Goal: Task Accomplishment & Management: Complete application form

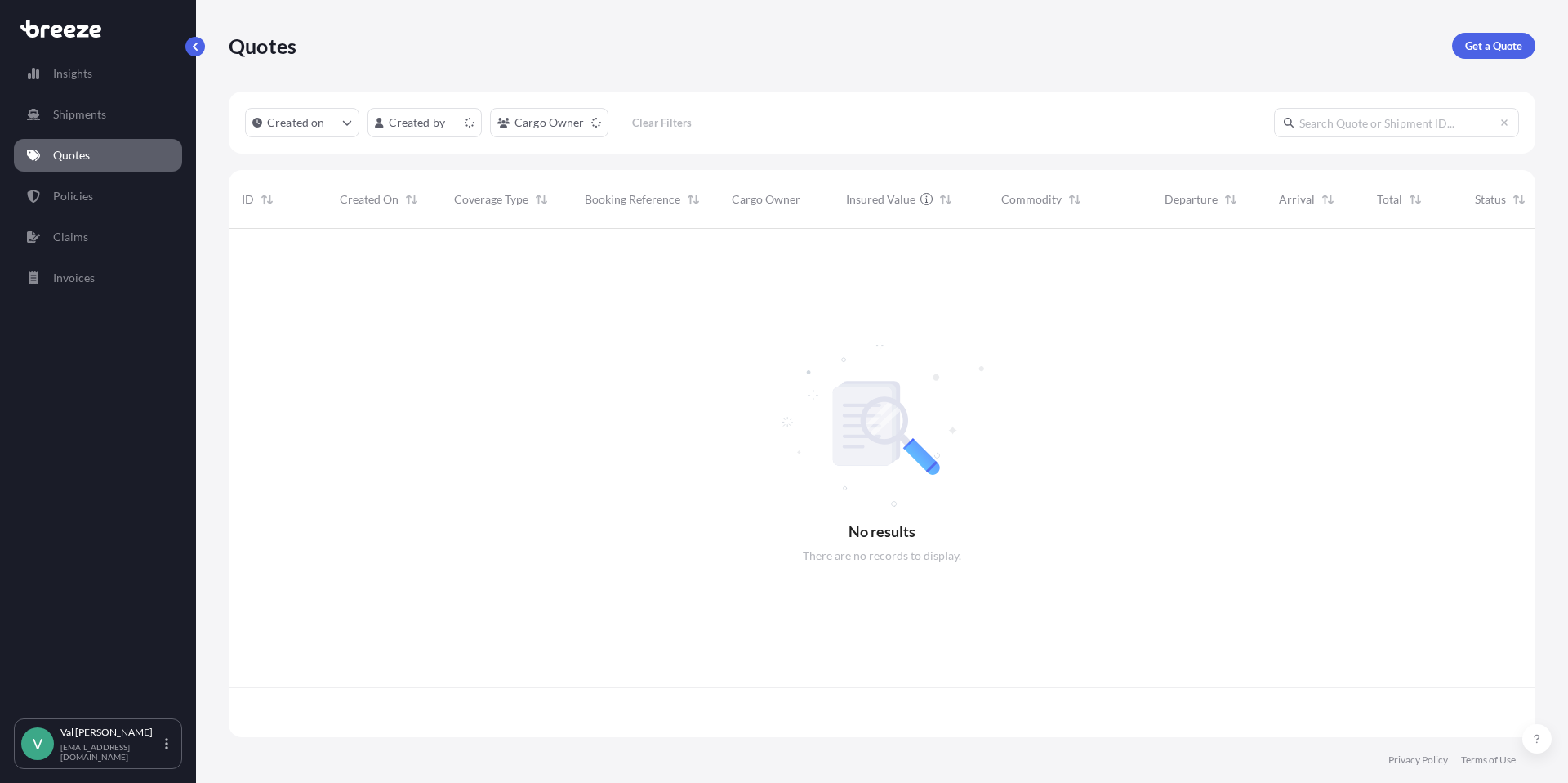
scroll to position [505, 1295]
click at [1498, 46] on p "Get a Quote" at bounding box center [1493, 45] width 57 height 16
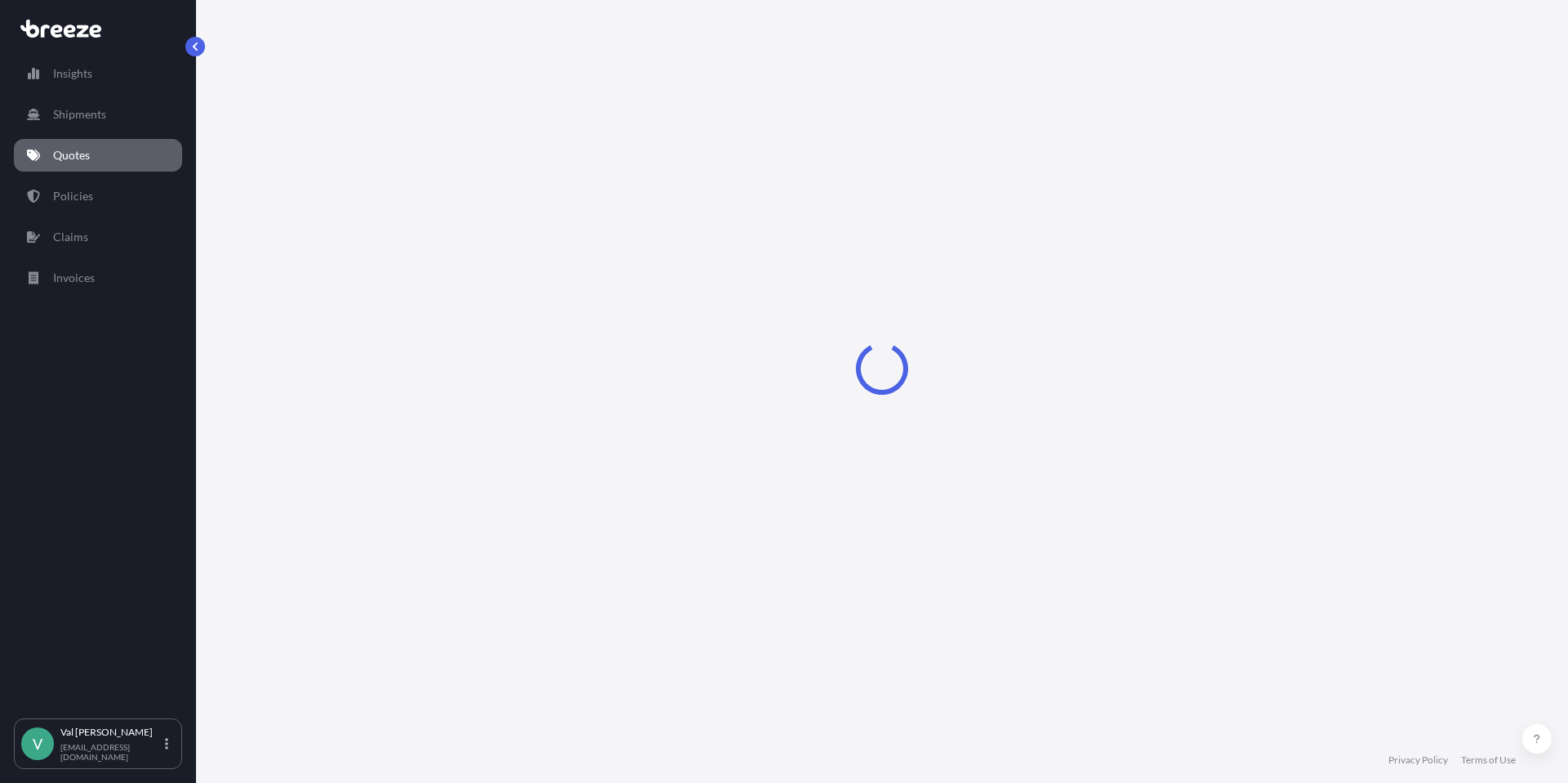
select select "Sea"
select select "1"
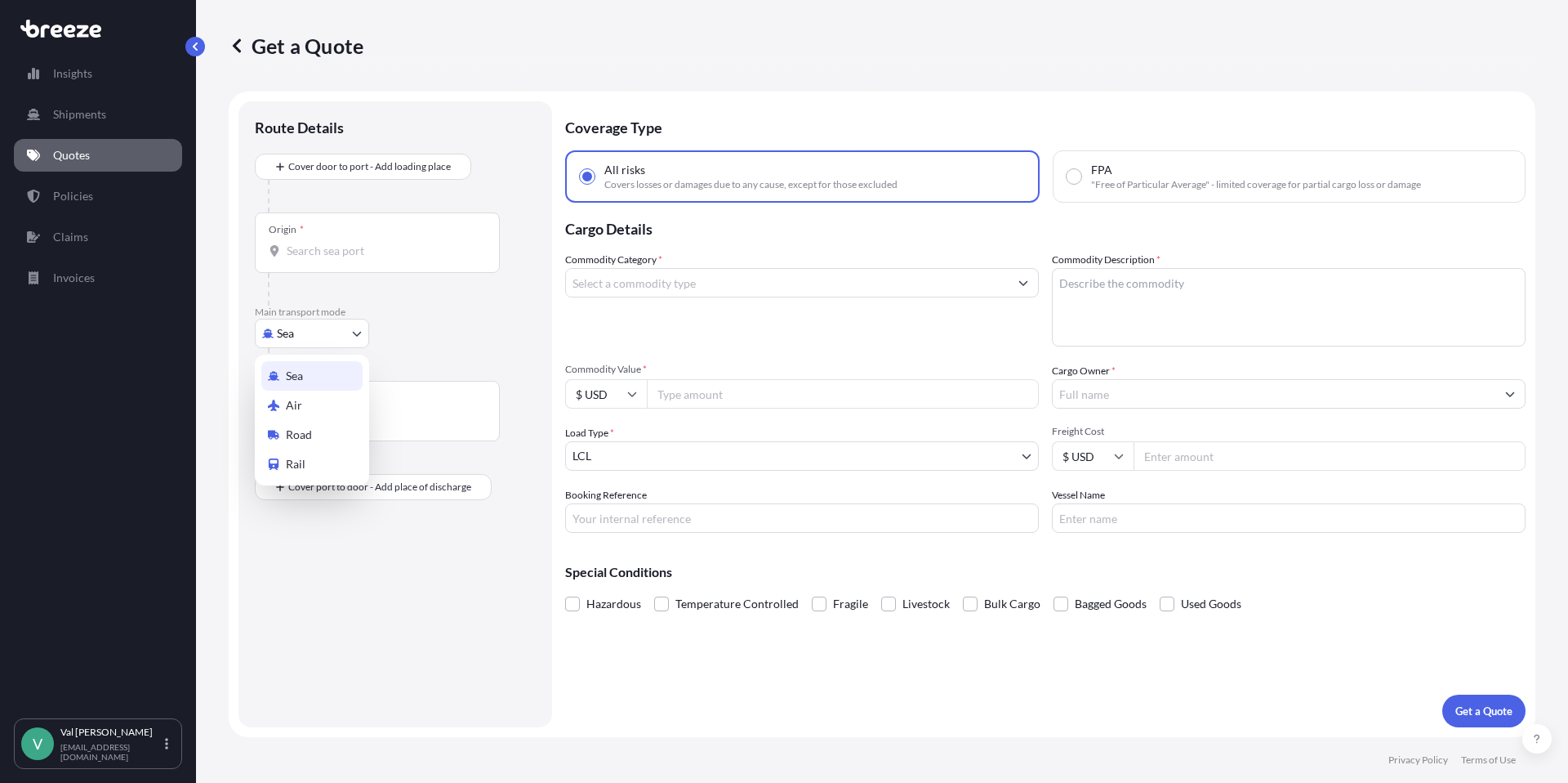
click at [333, 333] on body "Insights Shipments Quotes Policies Claims Invoices V [PERSON_NAME] [PERSON_NAME…" at bounding box center [784, 391] width 1568 height 783
click at [326, 430] on div "Road" at bounding box center [311, 434] width 101 height 30
select select "Road"
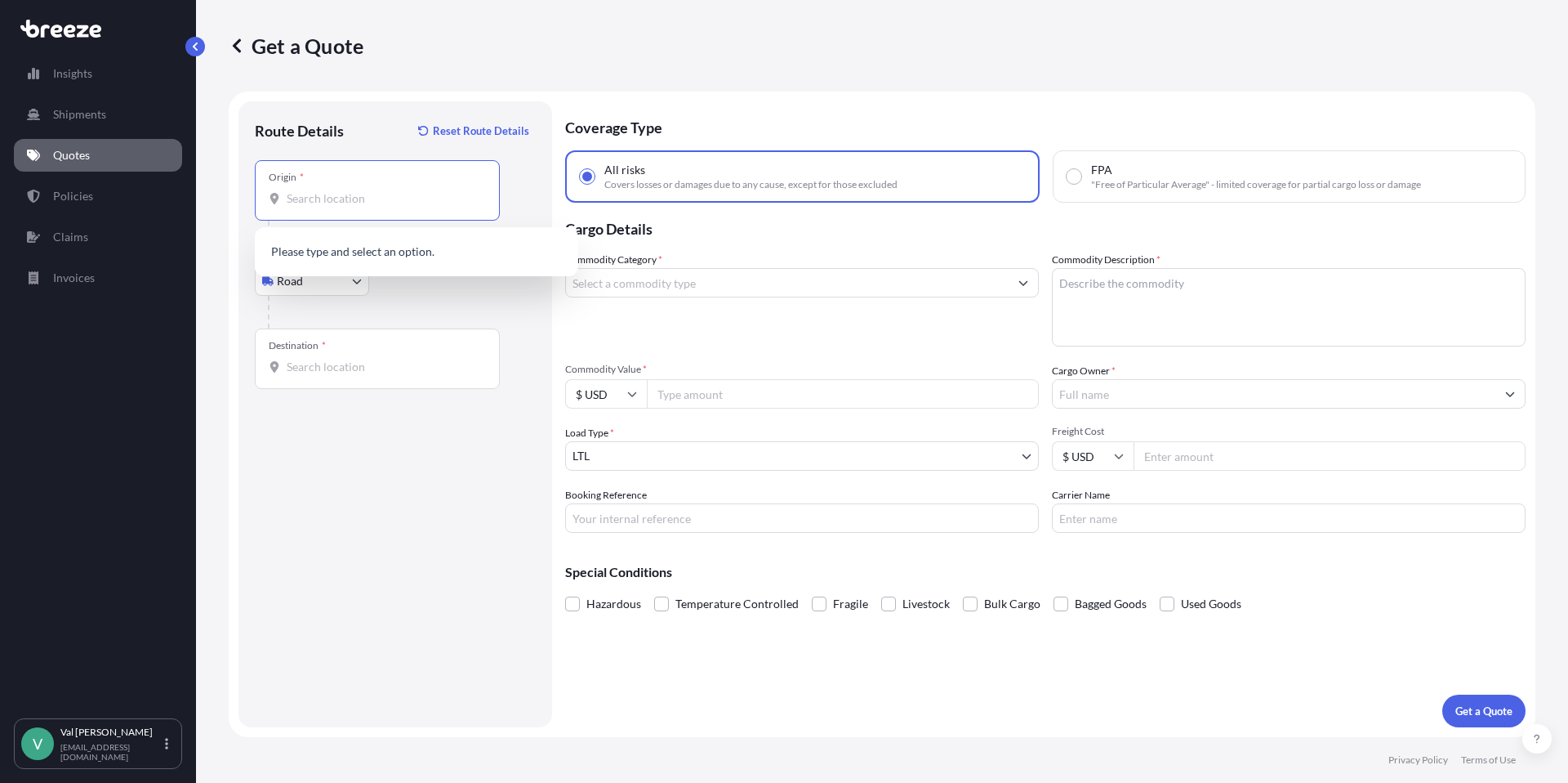
click at [348, 200] on input "Origin *" at bounding box center [383, 198] width 193 height 16
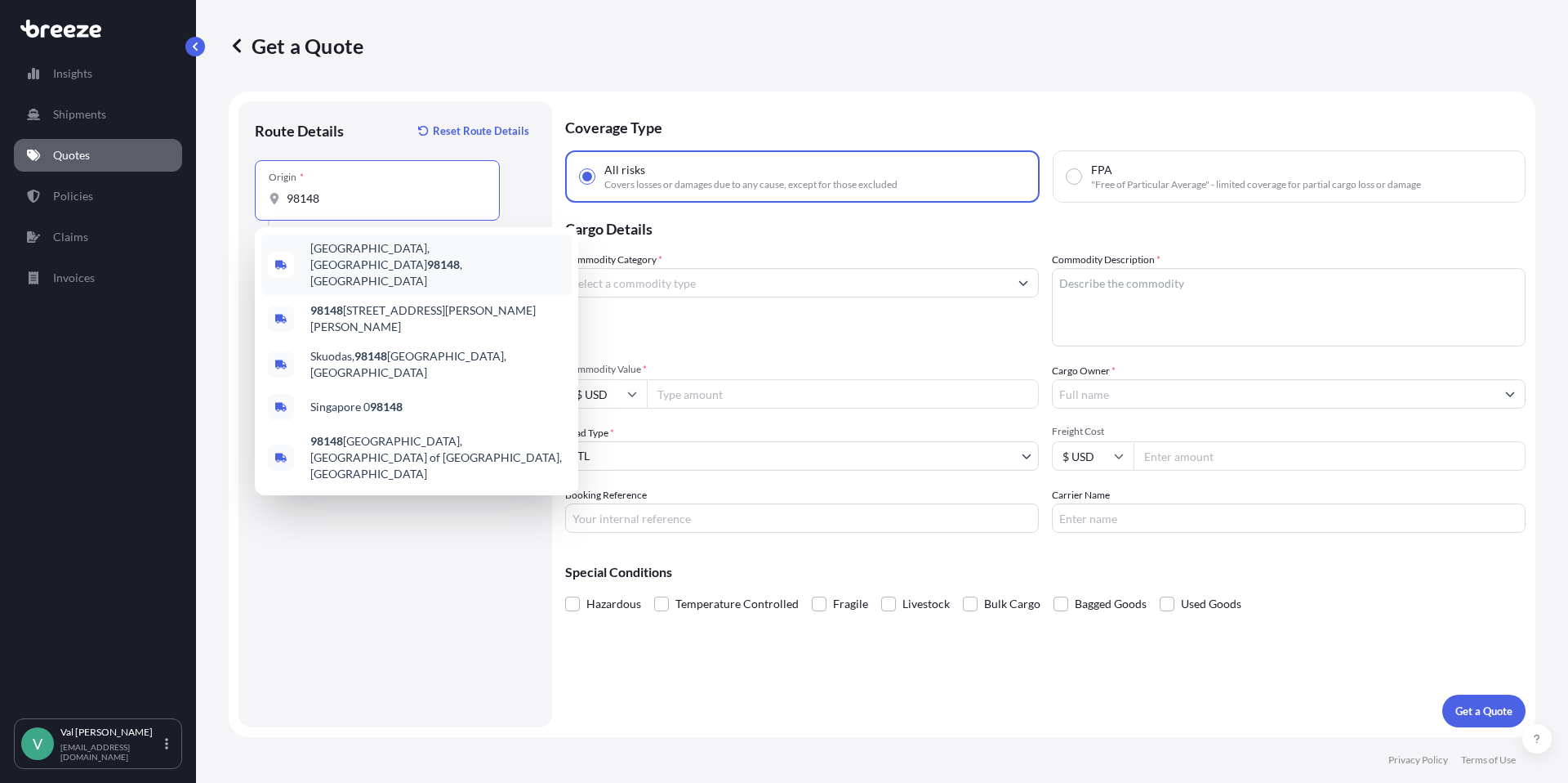
click at [353, 248] on span "[GEOGRAPHIC_DATA] , [GEOGRAPHIC_DATA]" at bounding box center [437, 264] width 255 height 49
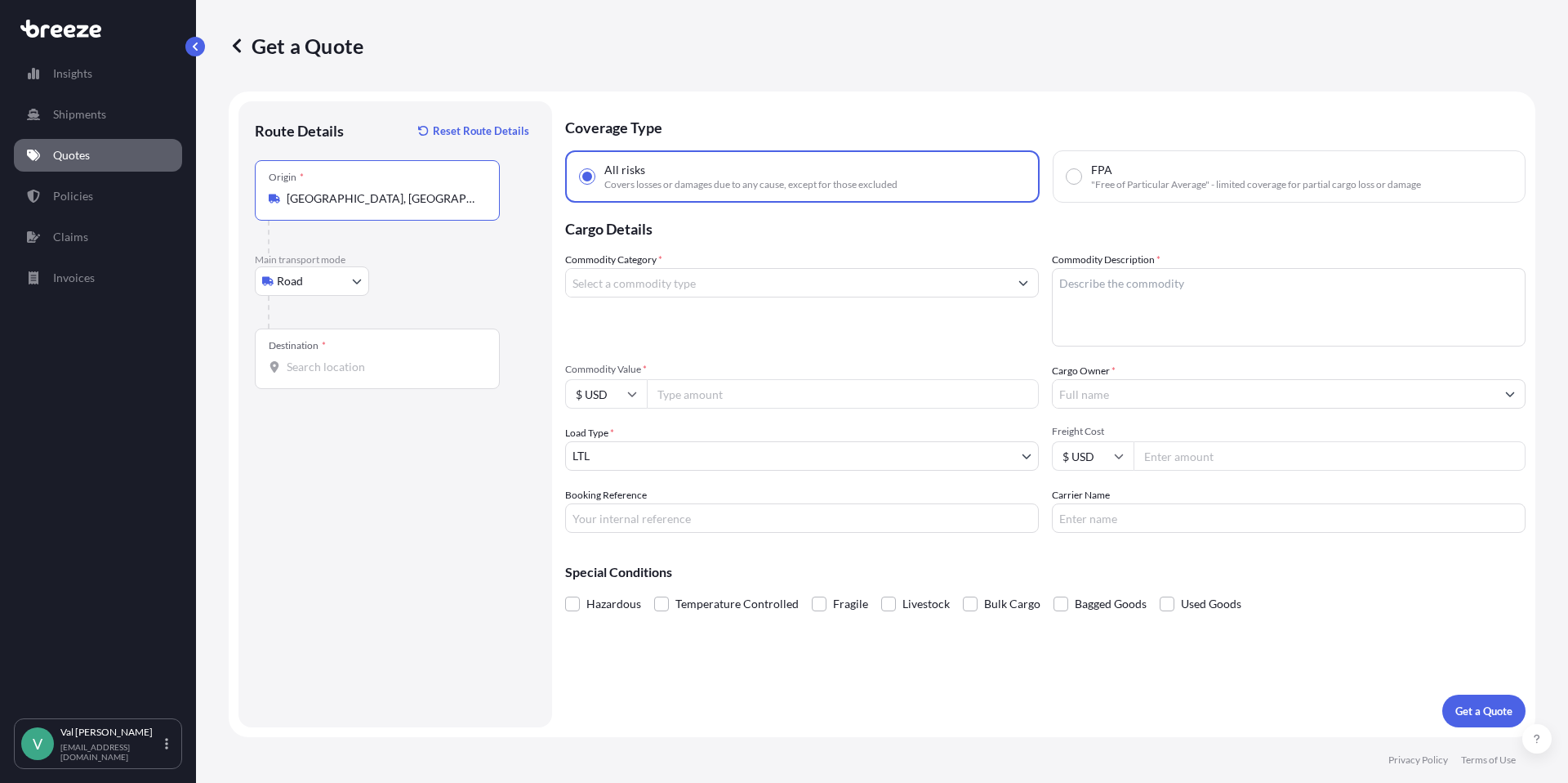
type input "[GEOGRAPHIC_DATA], [GEOGRAPHIC_DATA]"
click at [329, 368] on input "Destination *" at bounding box center [383, 366] width 193 height 16
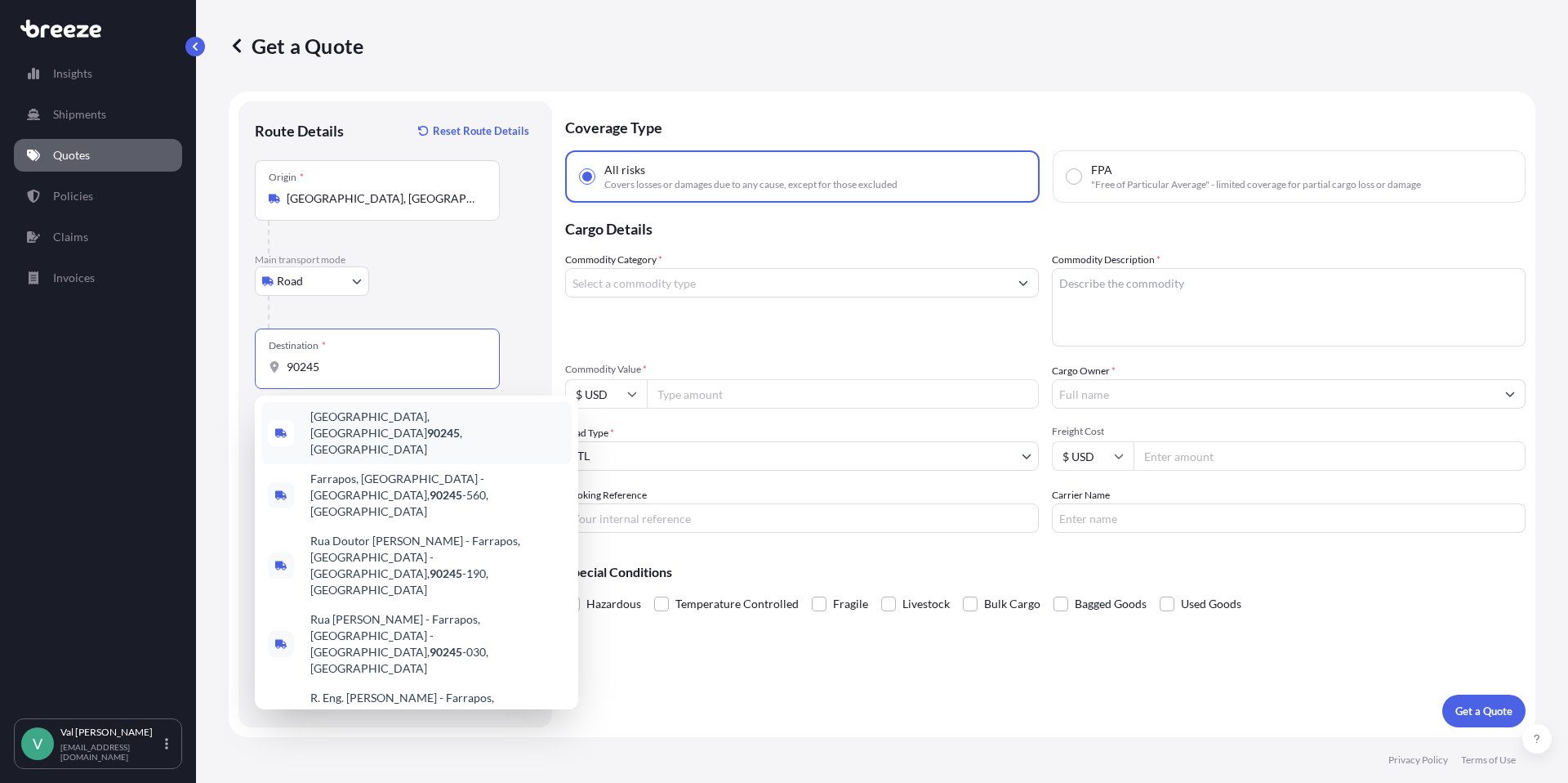
click at [352, 422] on span "[GEOGRAPHIC_DATA] , [GEOGRAPHIC_DATA]" at bounding box center [437, 432] width 255 height 49
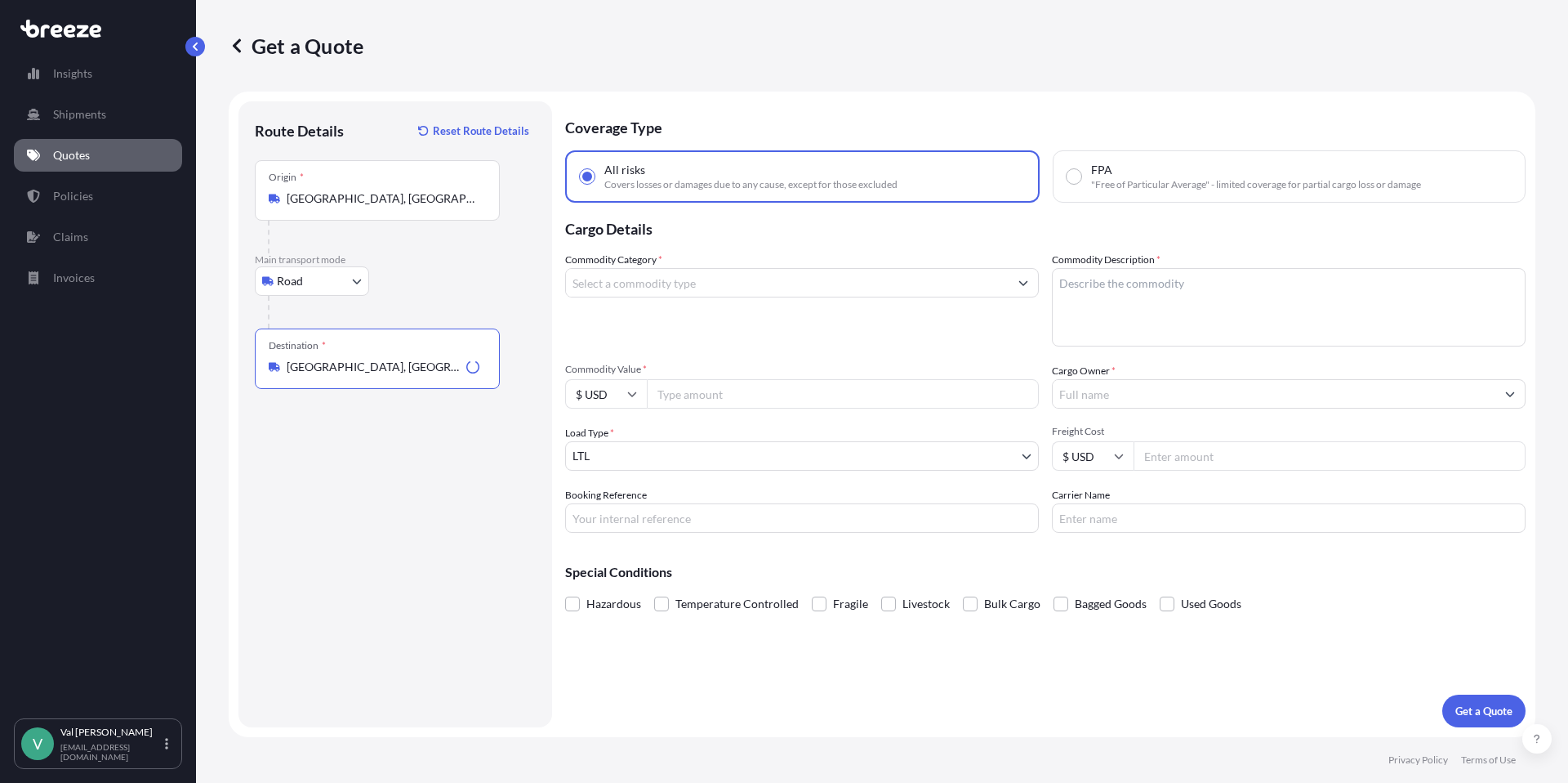
type input "[GEOGRAPHIC_DATA], [GEOGRAPHIC_DATA]"
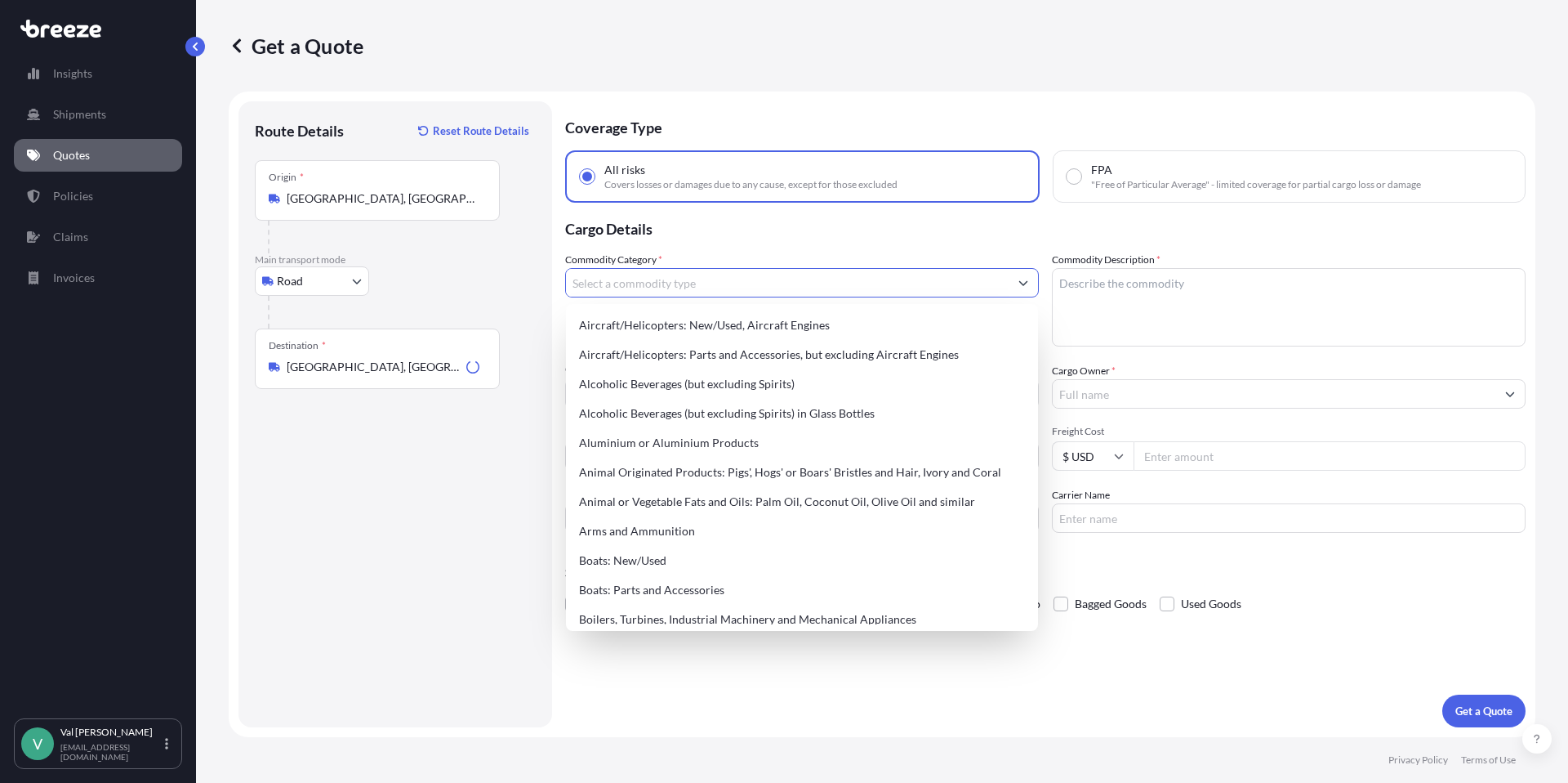
click at [636, 288] on input "Commodity Category *" at bounding box center [787, 282] width 443 height 30
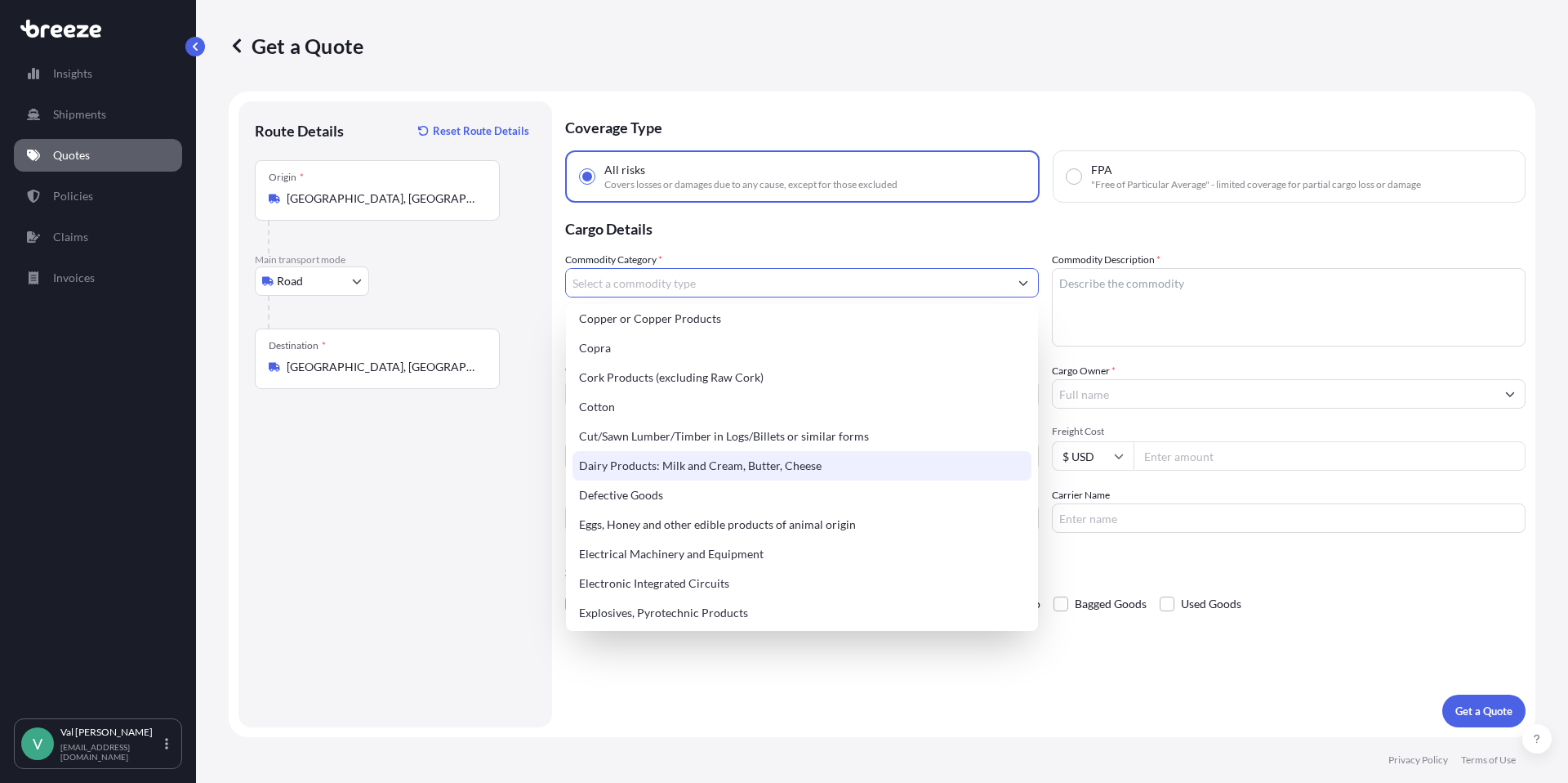
scroll to position [774, 0]
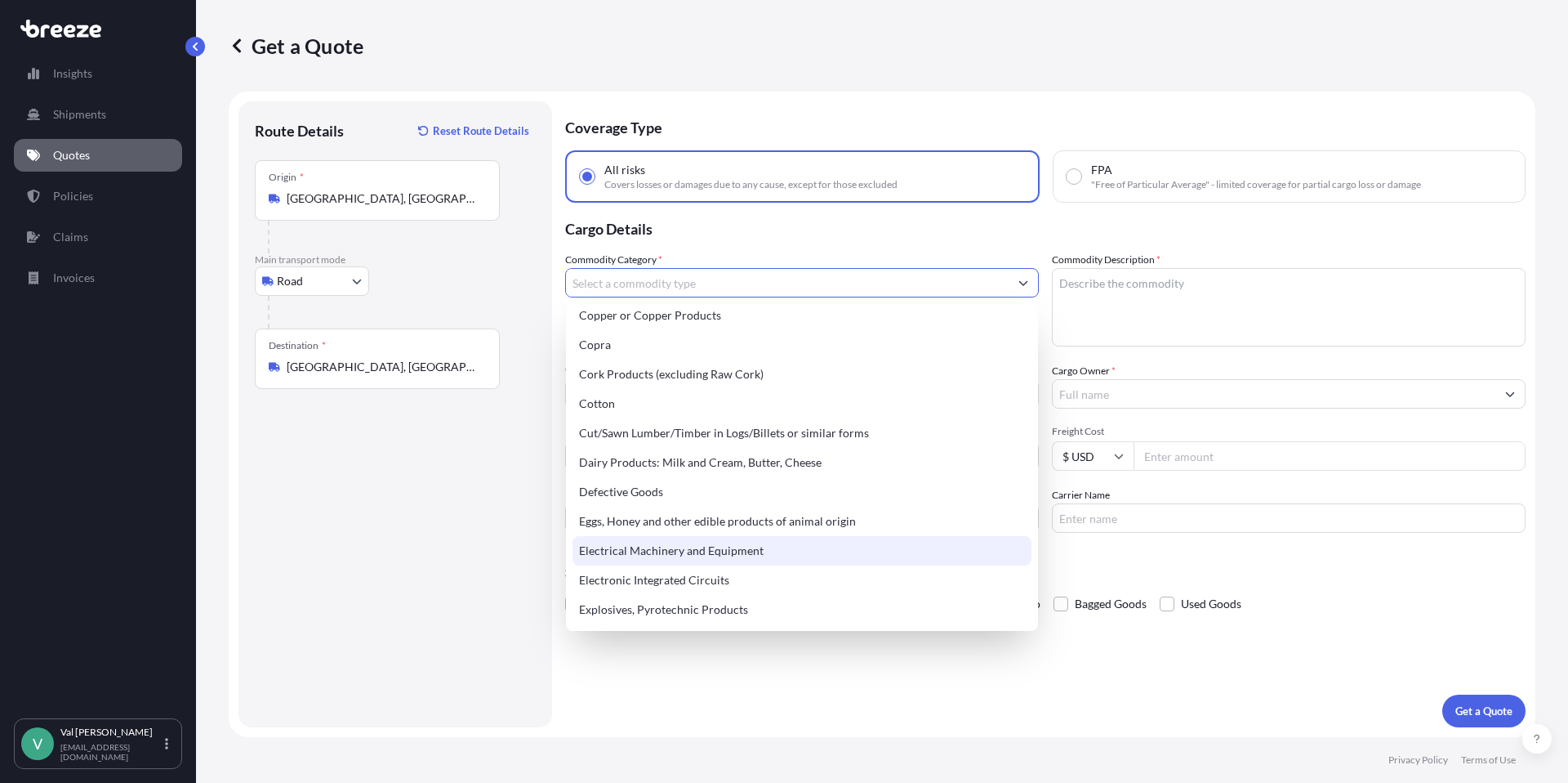
click at [734, 542] on div "Electrical Machinery and Equipment" at bounding box center [802, 551] width 459 height 30
type input "Electrical Machinery and Equipment"
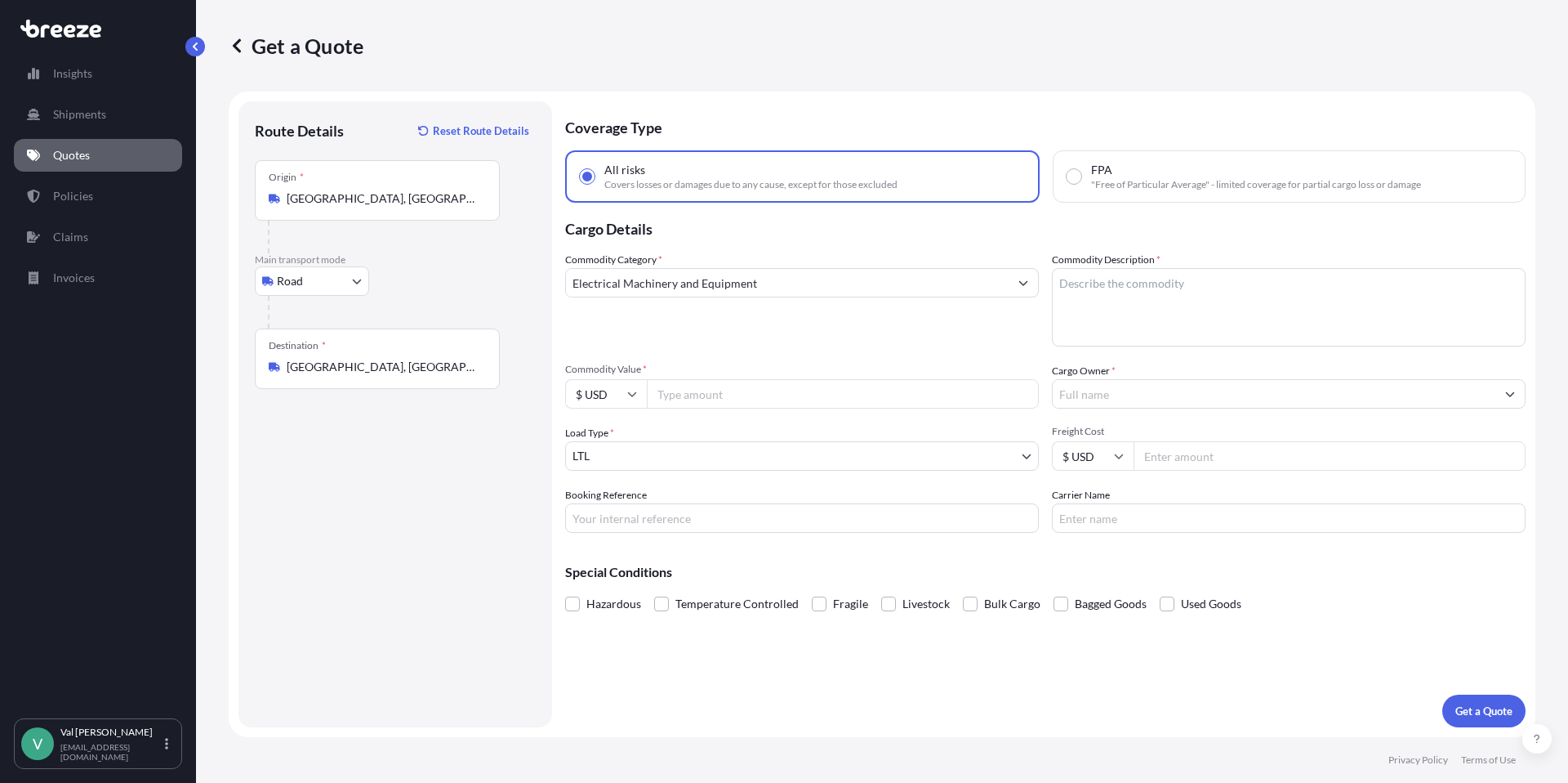
click at [725, 392] on input "Commodity Value *" at bounding box center [842, 394] width 392 height 30
type input "16000"
click at [695, 511] on input "Booking Reference" at bounding box center [802, 518] width 474 height 30
type input "h"
type input "HOT BOX TO [GEOGRAPHIC_DATA]"
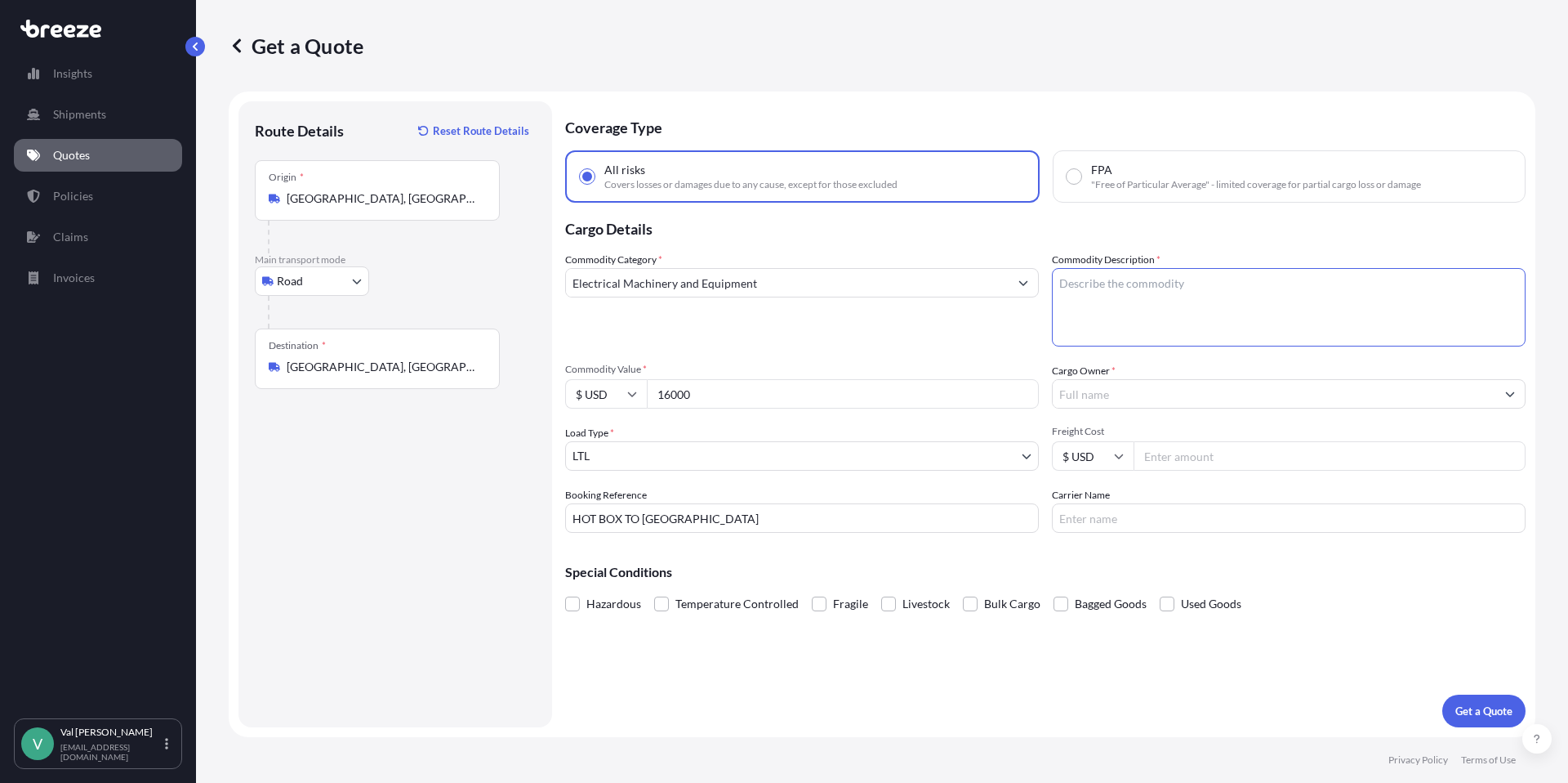
click at [1120, 292] on textarea "Commodity Description *" at bounding box center [1289, 306] width 474 height 78
type textarea "HEATED FOOD CABINET"
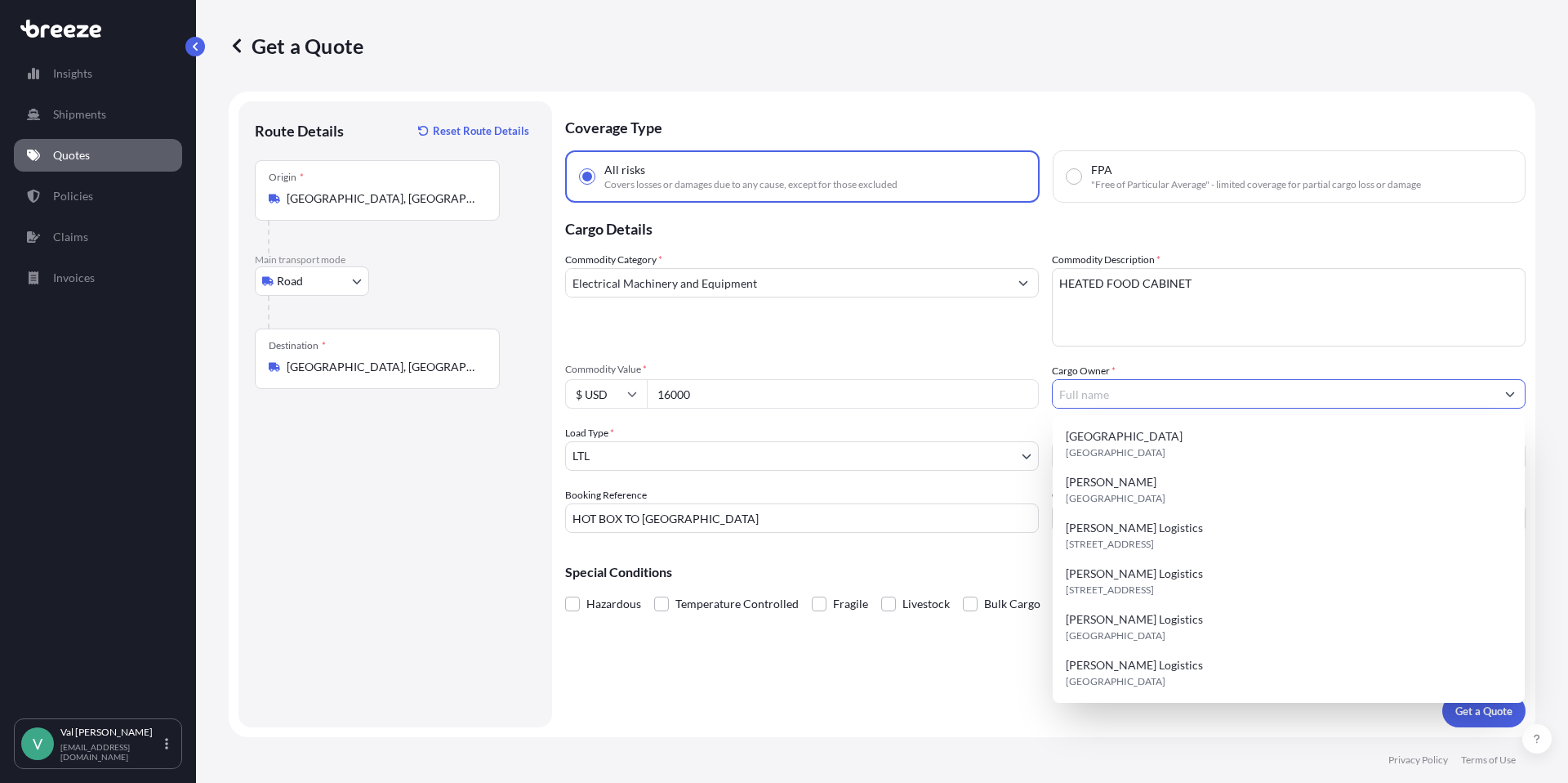
click at [1118, 397] on input "Cargo Owner *" at bounding box center [1274, 394] width 443 height 30
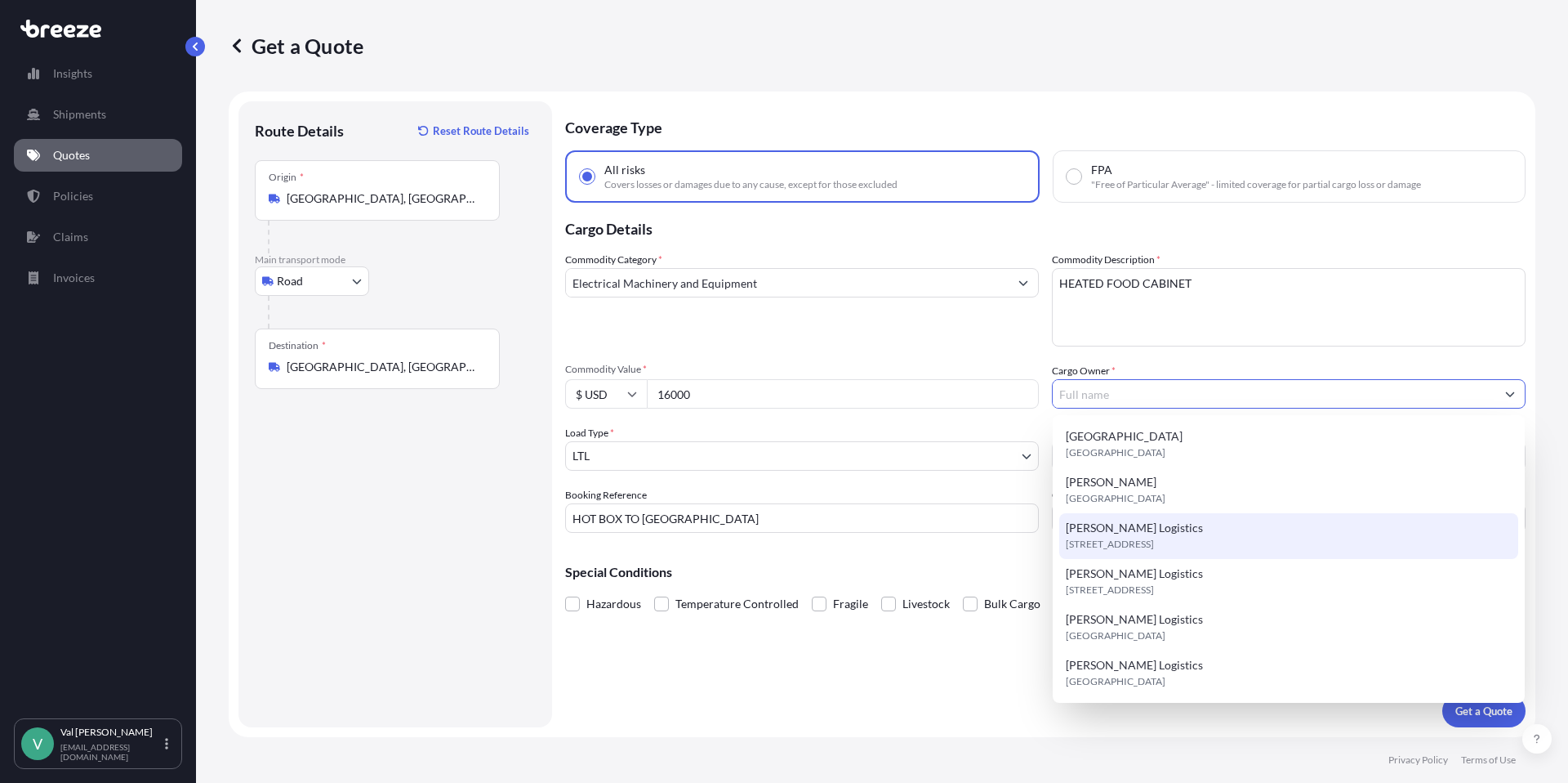
click at [1135, 526] on span "[PERSON_NAME] Logistics" at bounding box center [1134, 528] width 138 height 16
type input "[PERSON_NAME] Logistics"
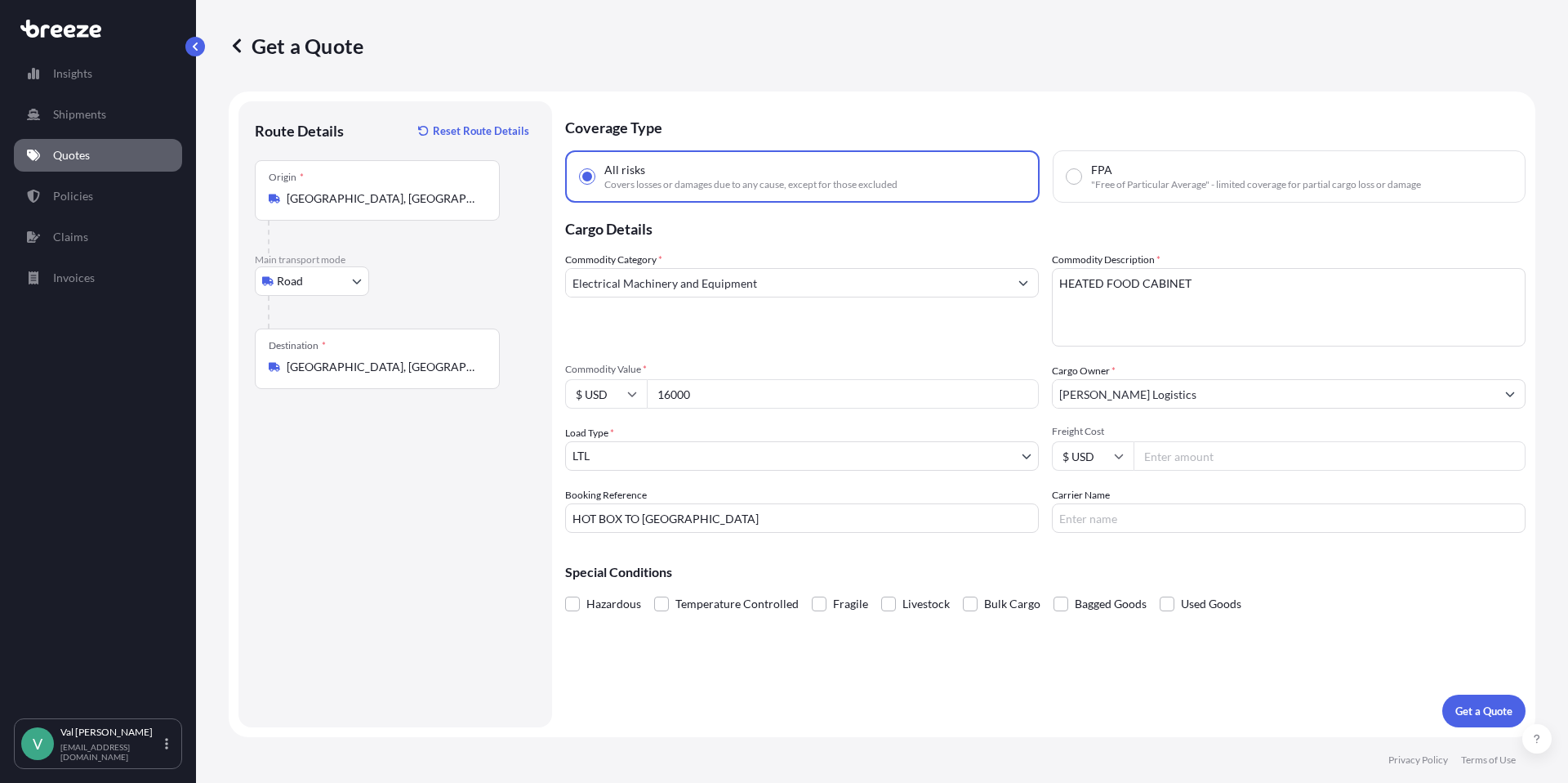
click at [1195, 454] on input "Freight Cost" at bounding box center [1329, 456] width 392 height 30
type input "295.51"
click at [1179, 513] on input "Carrier Name" at bounding box center [1289, 518] width 474 height 30
type input "TFORCE"
click at [1476, 709] on p "Get a Quote" at bounding box center [1483, 711] width 57 height 16
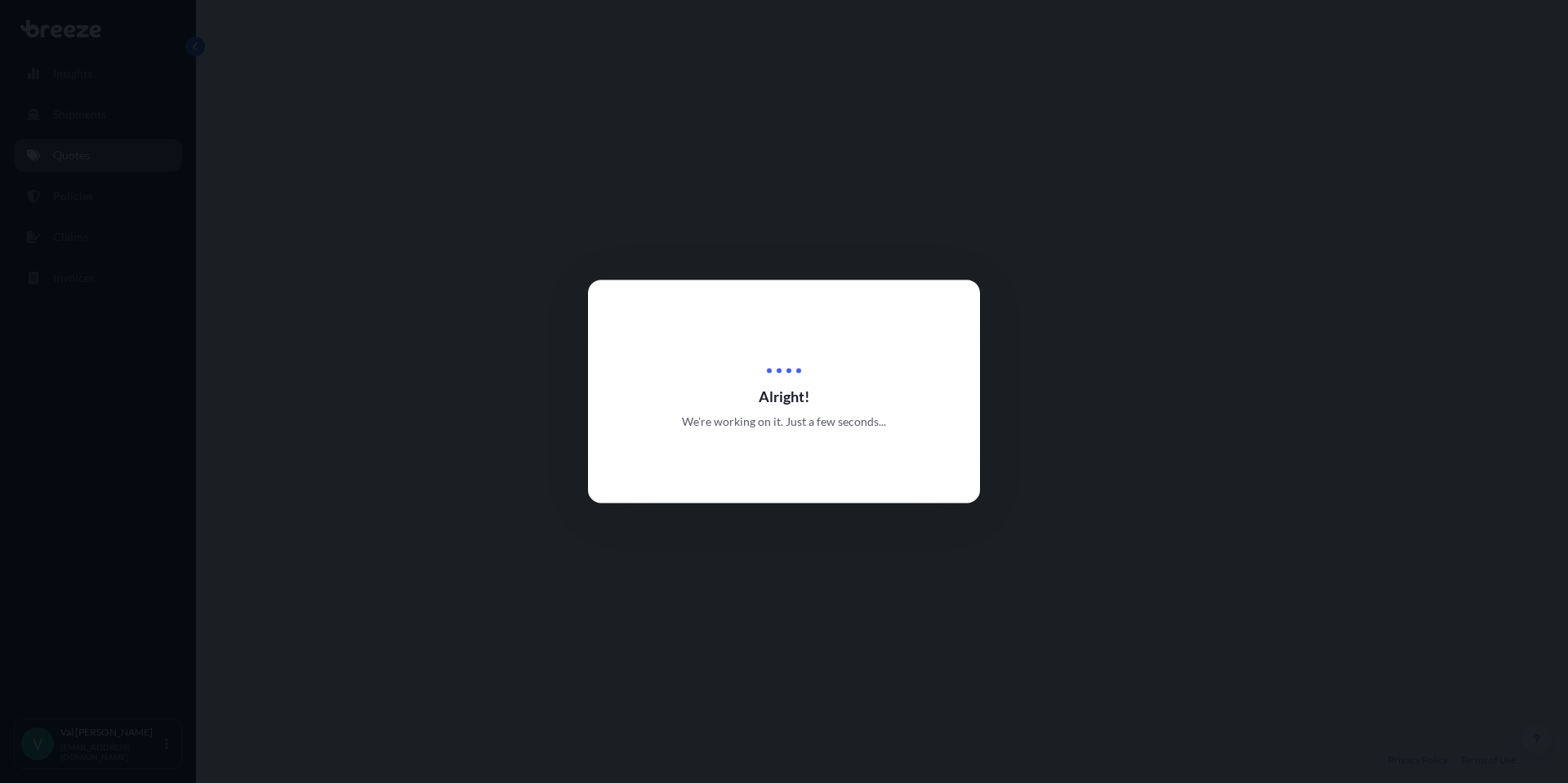
select select "Road"
select select "1"
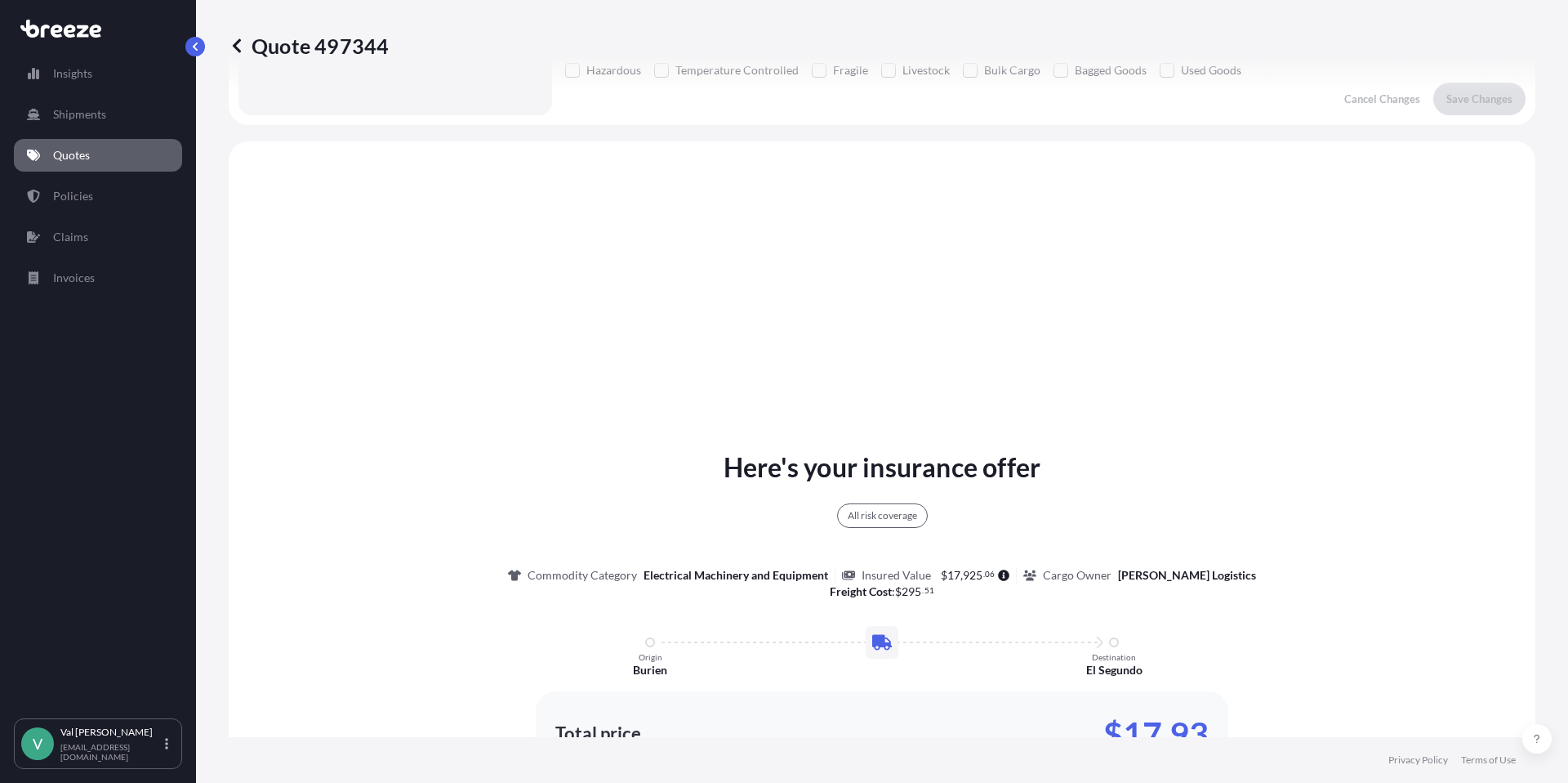
scroll to position [593, 0]
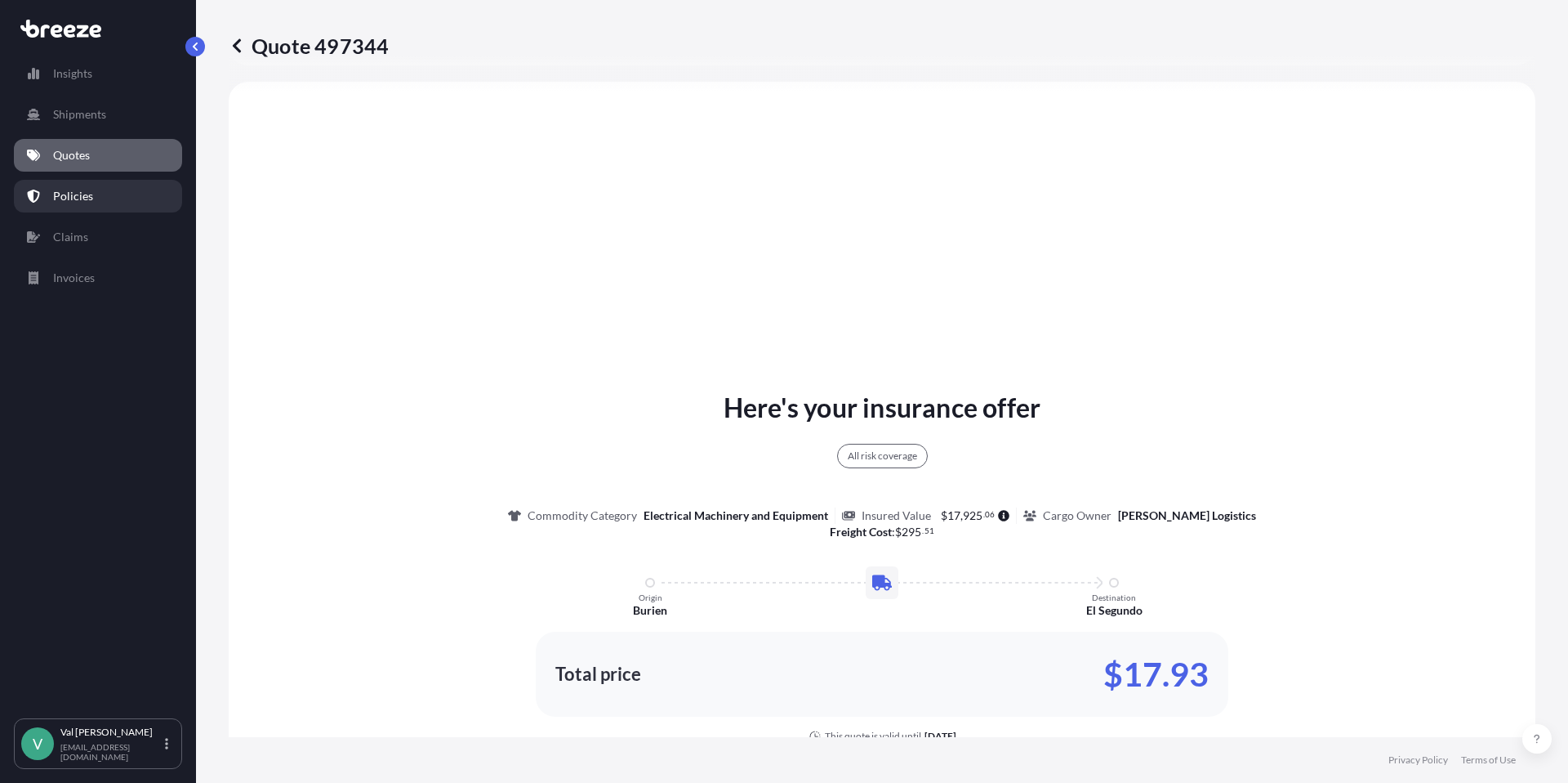
click at [77, 194] on p "Policies" at bounding box center [73, 196] width 40 height 16
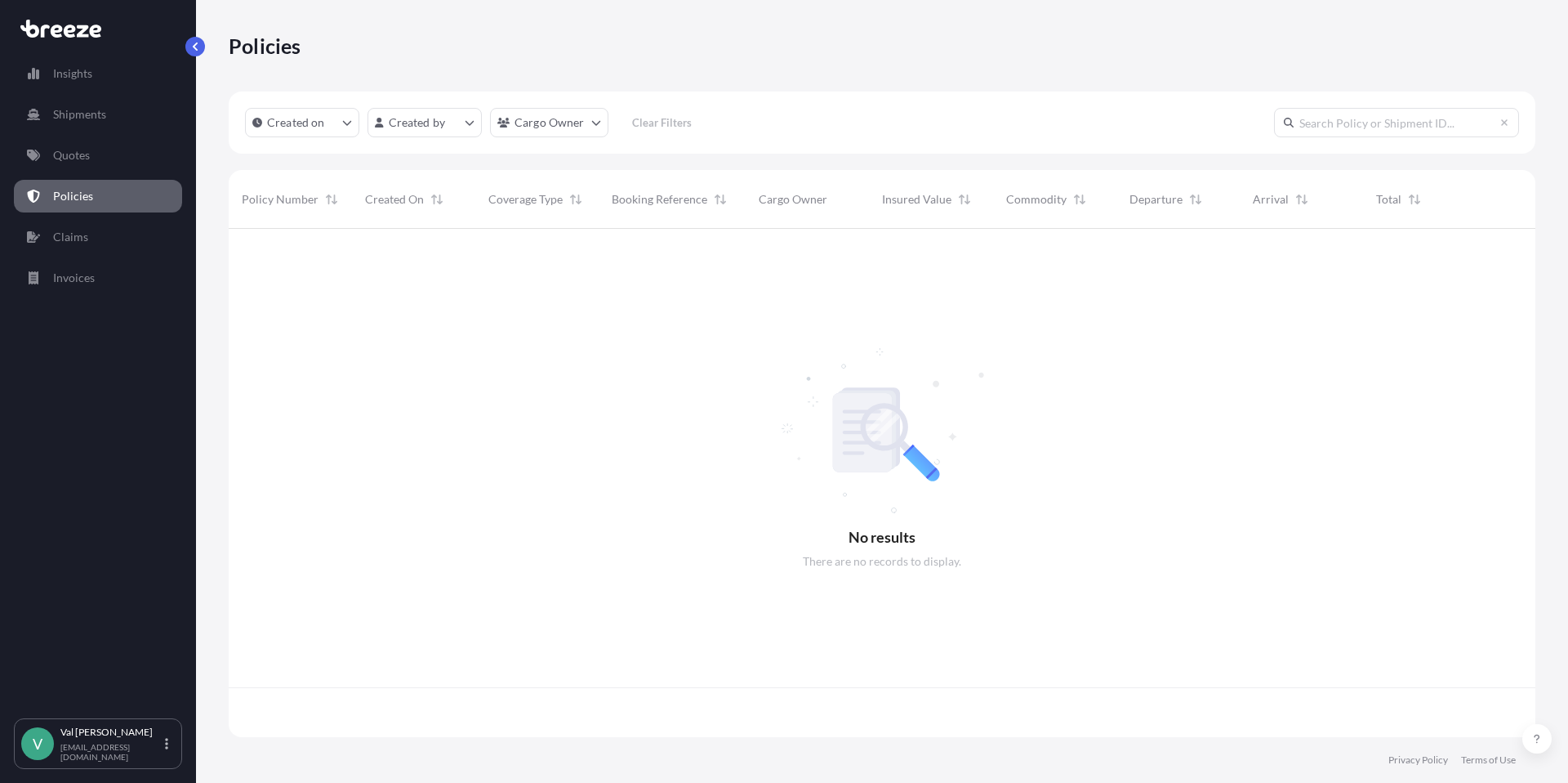
scroll to position [505, 1295]
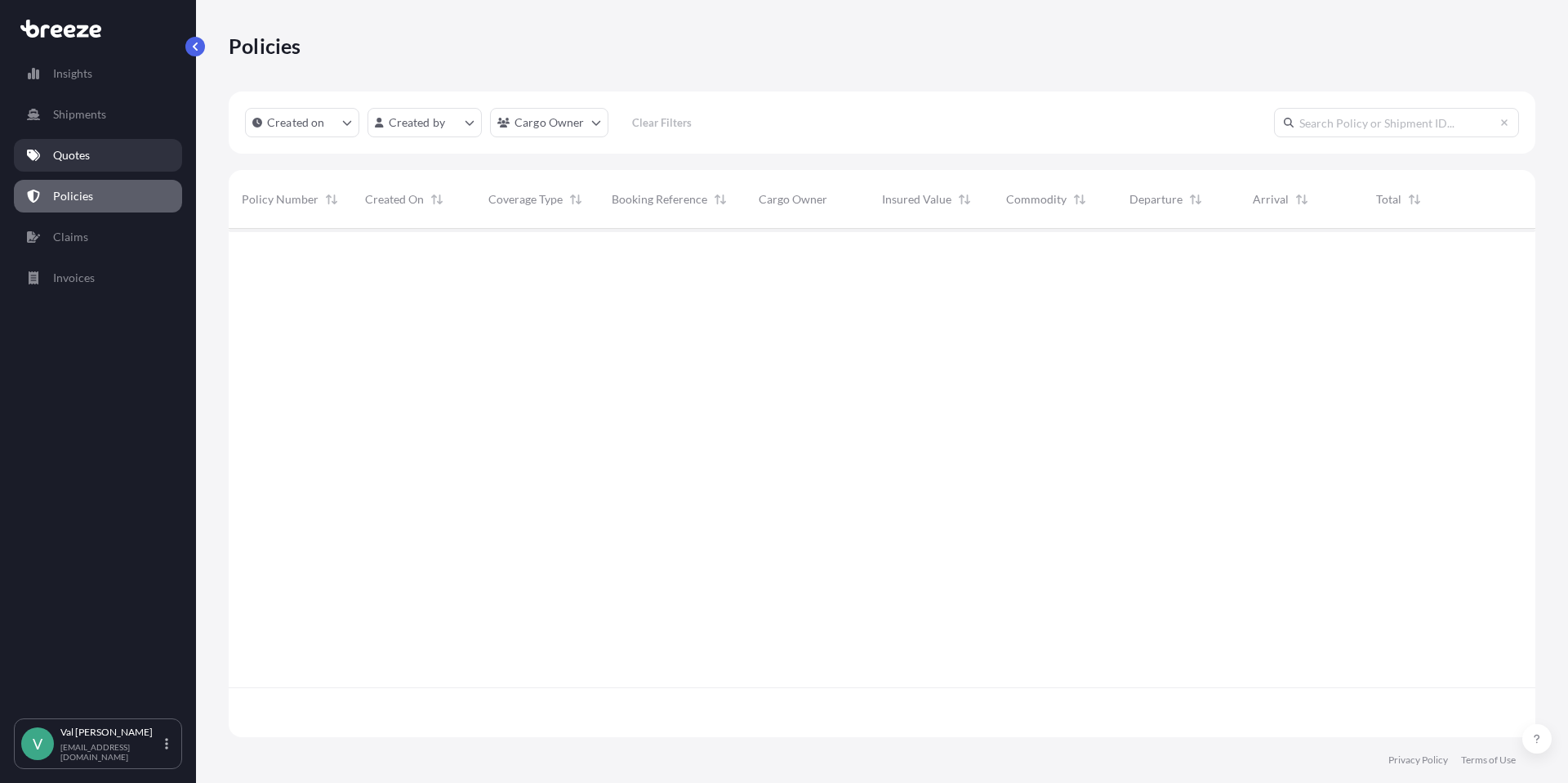
click at [68, 155] on p "Quotes" at bounding box center [71, 155] width 37 height 16
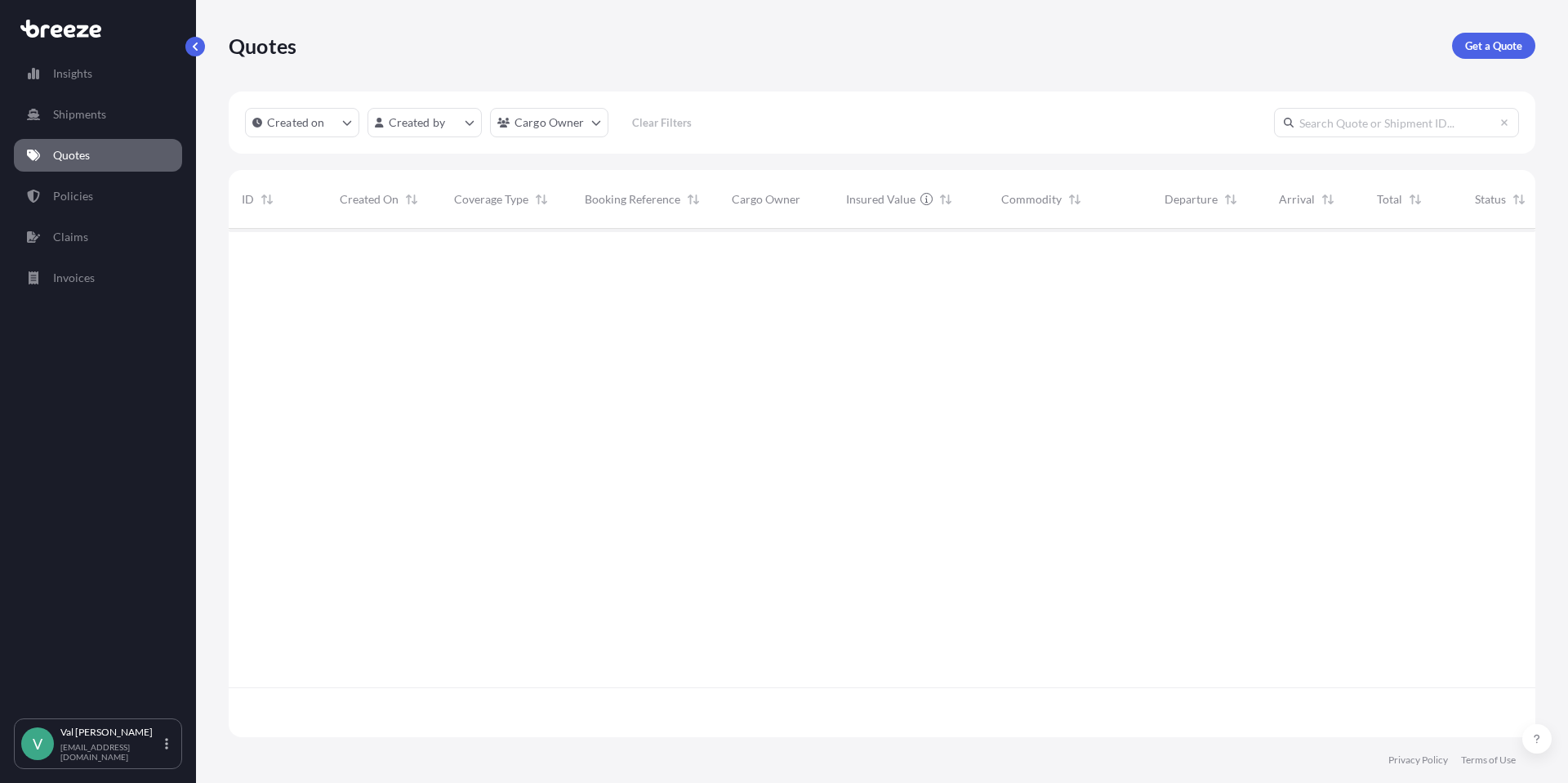
scroll to position [505, 1295]
click at [1488, 46] on p "Get a Quote" at bounding box center [1493, 45] width 57 height 16
select select "Sea"
select select "1"
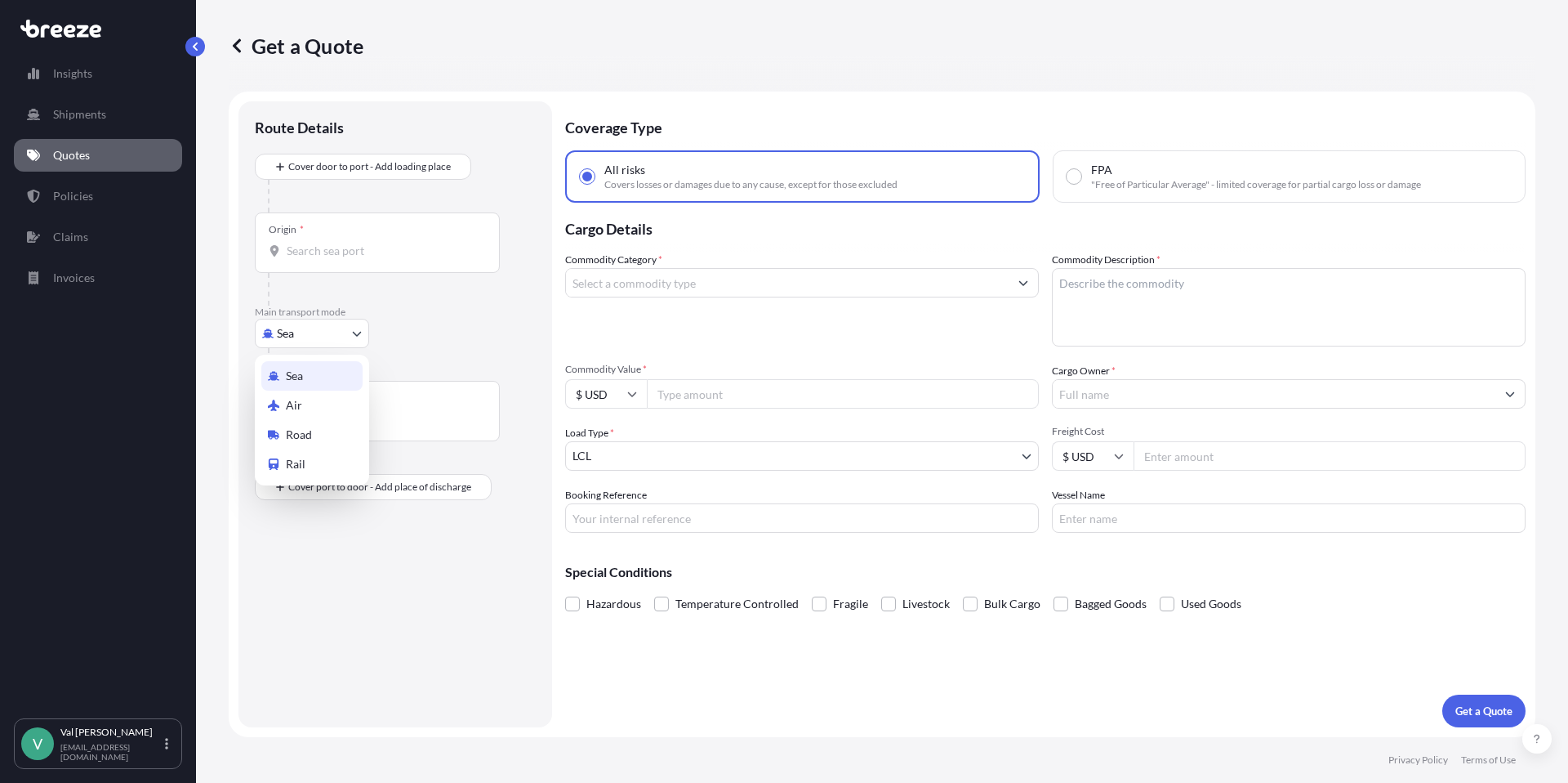
click at [334, 331] on body "Insights Shipments Quotes Policies Claims Invoices V [PERSON_NAME] [PERSON_NAME…" at bounding box center [784, 391] width 1568 height 783
click at [319, 427] on div "Road" at bounding box center [311, 434] width 101 height 30
select select "Road"
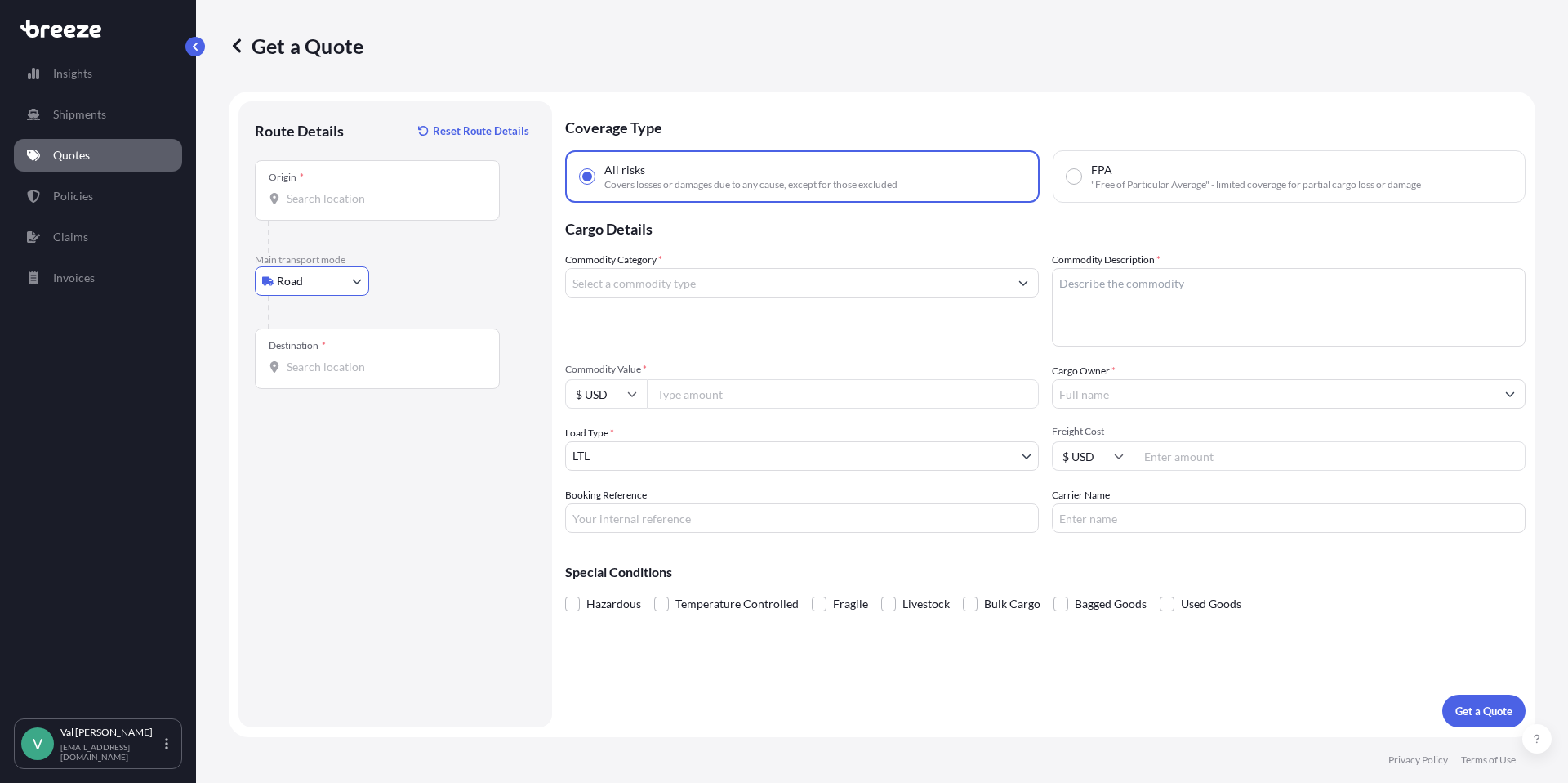
click at [352, 191] on input "Origin *" at bounding box center [383, 198] width 193 height 16
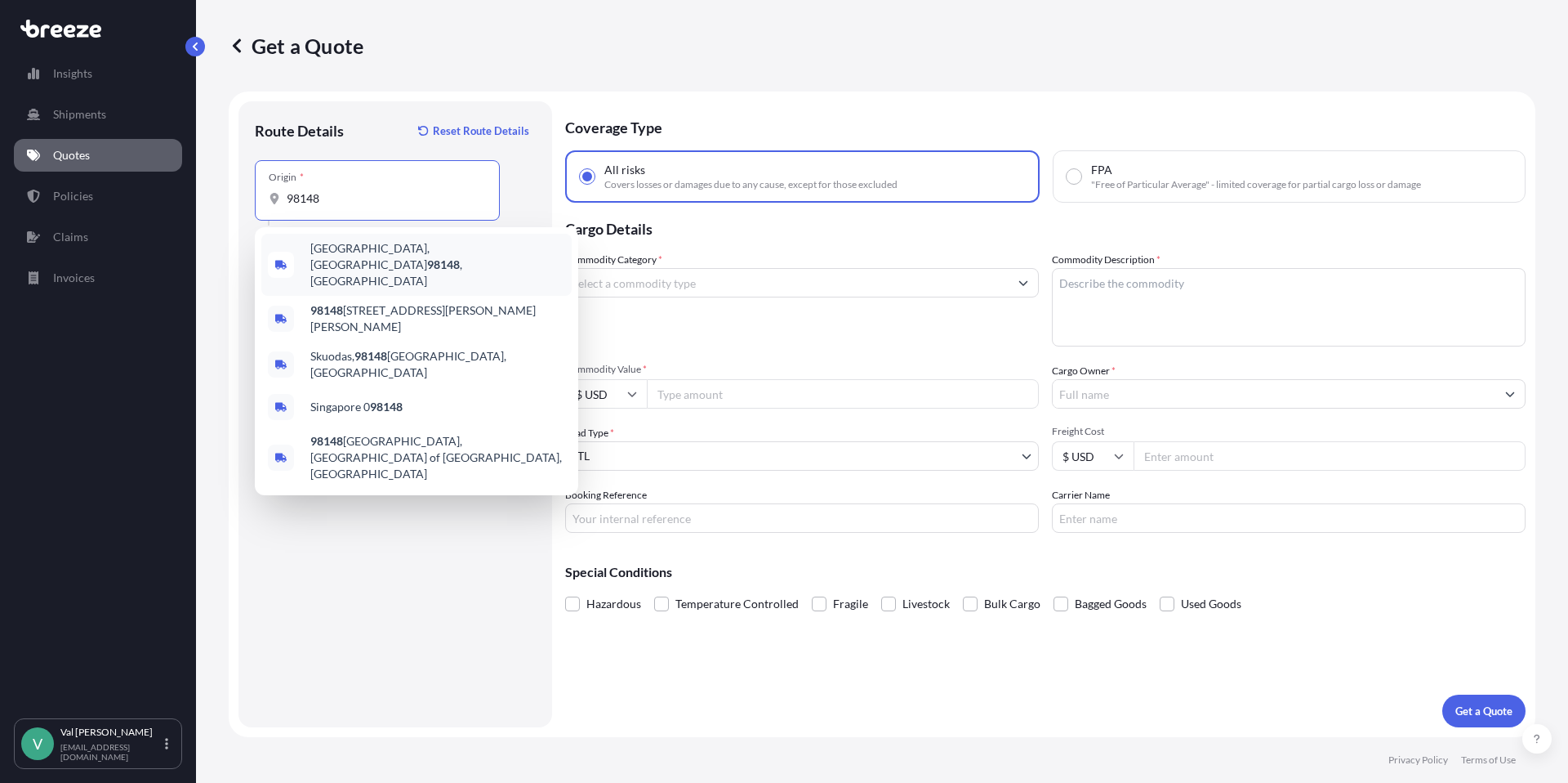
click at [362, 246] on span "[GEOGRAPHIC_DATA] , [GEOGRAPHIC_DATA]" at bounding box center [437, 264] width 255 height 49
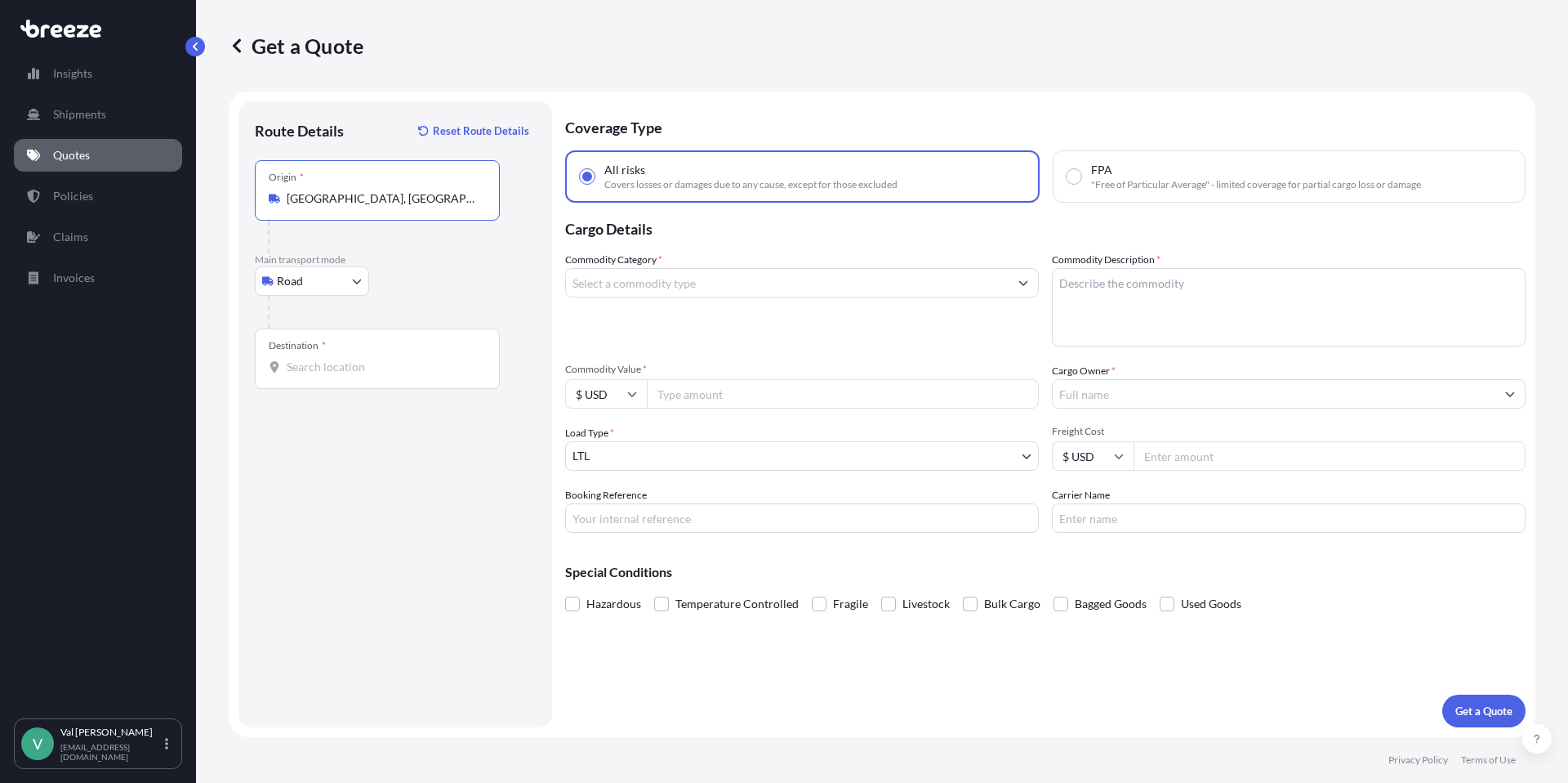
type input "[GEOGRAPHIC_DATA], [GEOGRAPHIC_DATA]"
click at [328, 369] on input "Destination *" at bounding box center [383, 366] width 193 height 16
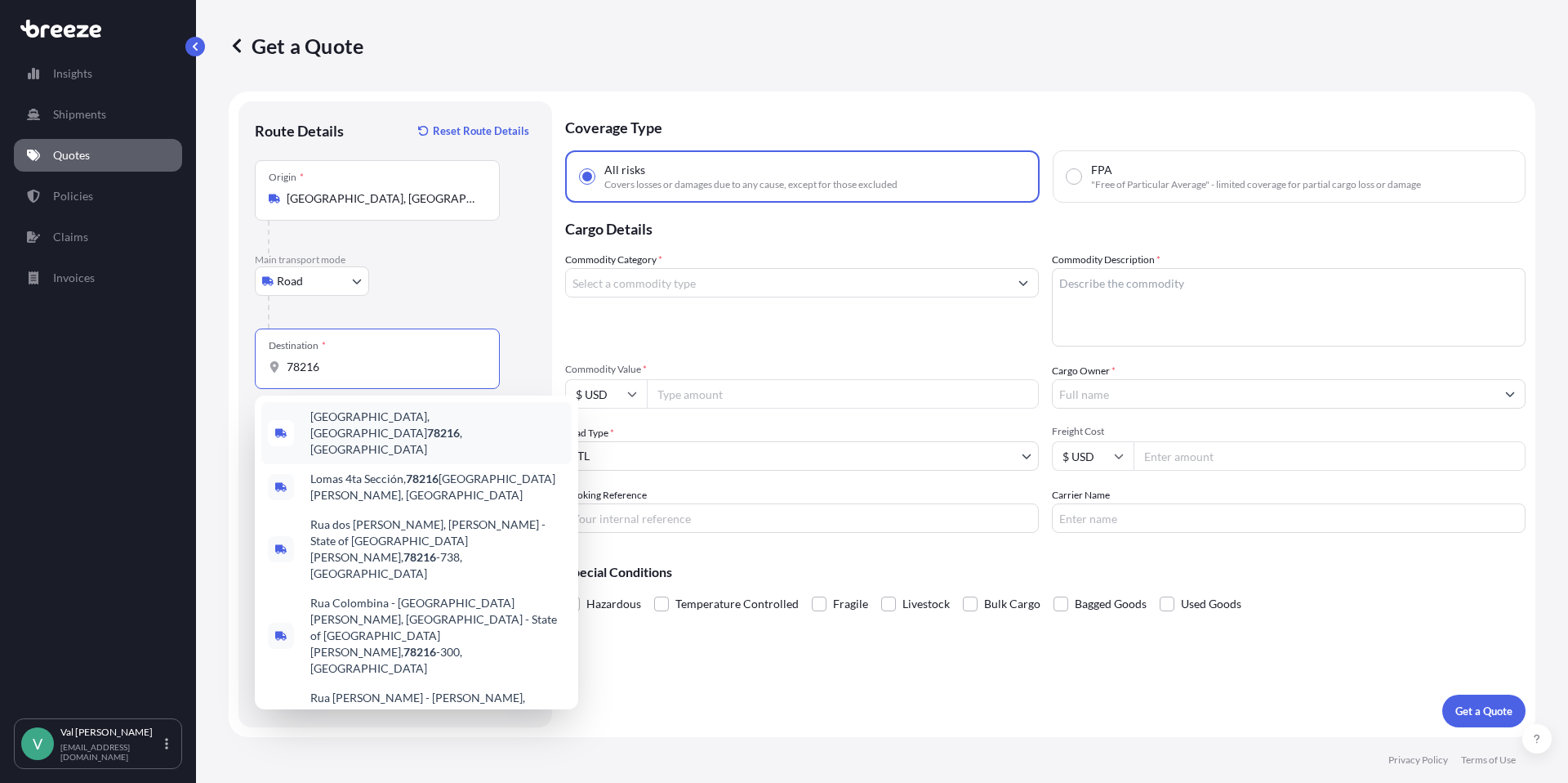
click at [347, 421] on span "[GEOGRAPHIC_DATA] , [GEOGRAPHIC_DATA]" at bounding box center [437, 432] width 255 height 49
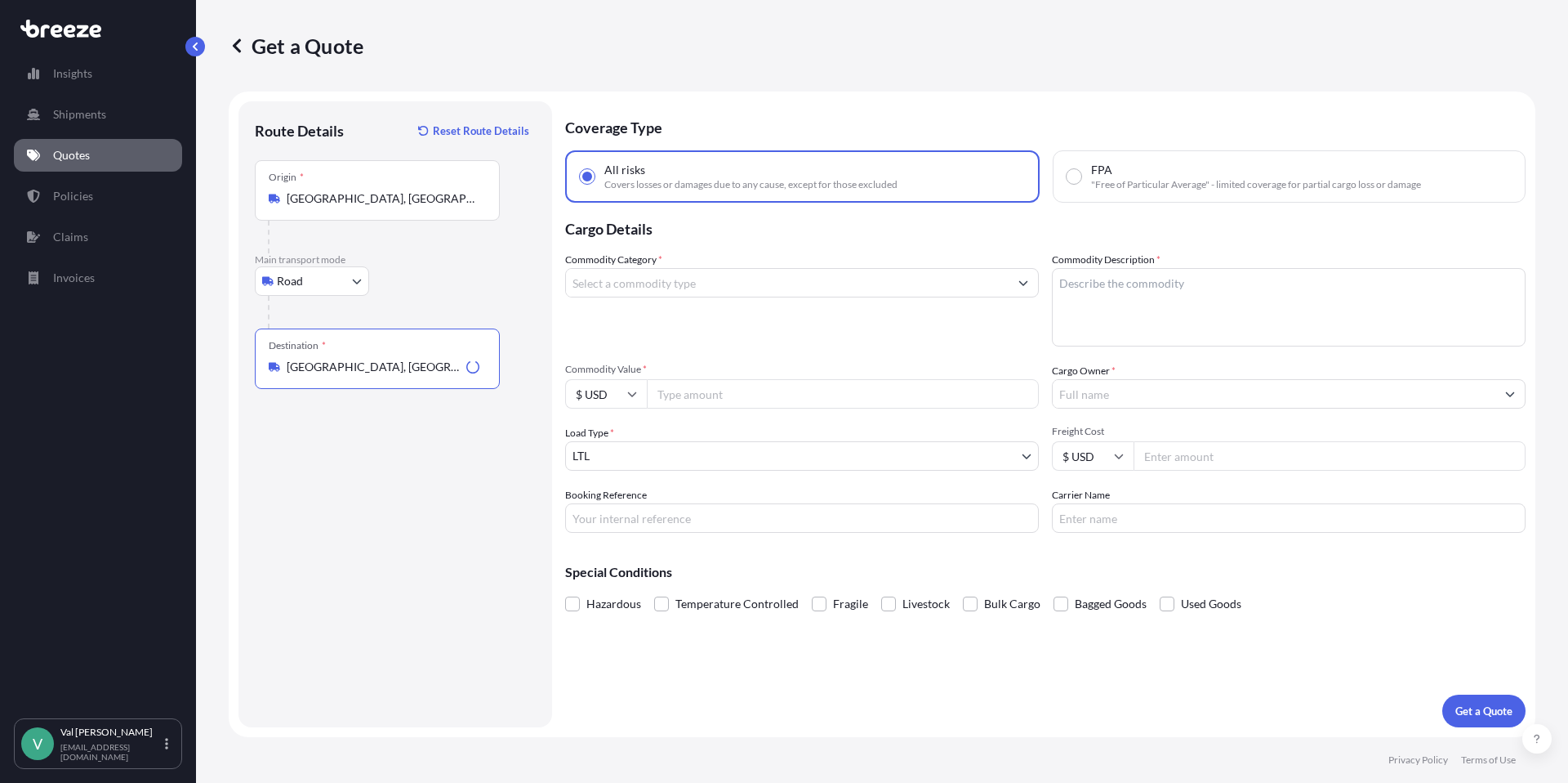
type input "[GEOGRAPHIC_DATA], [GEOGRAPHIC_DATA]"
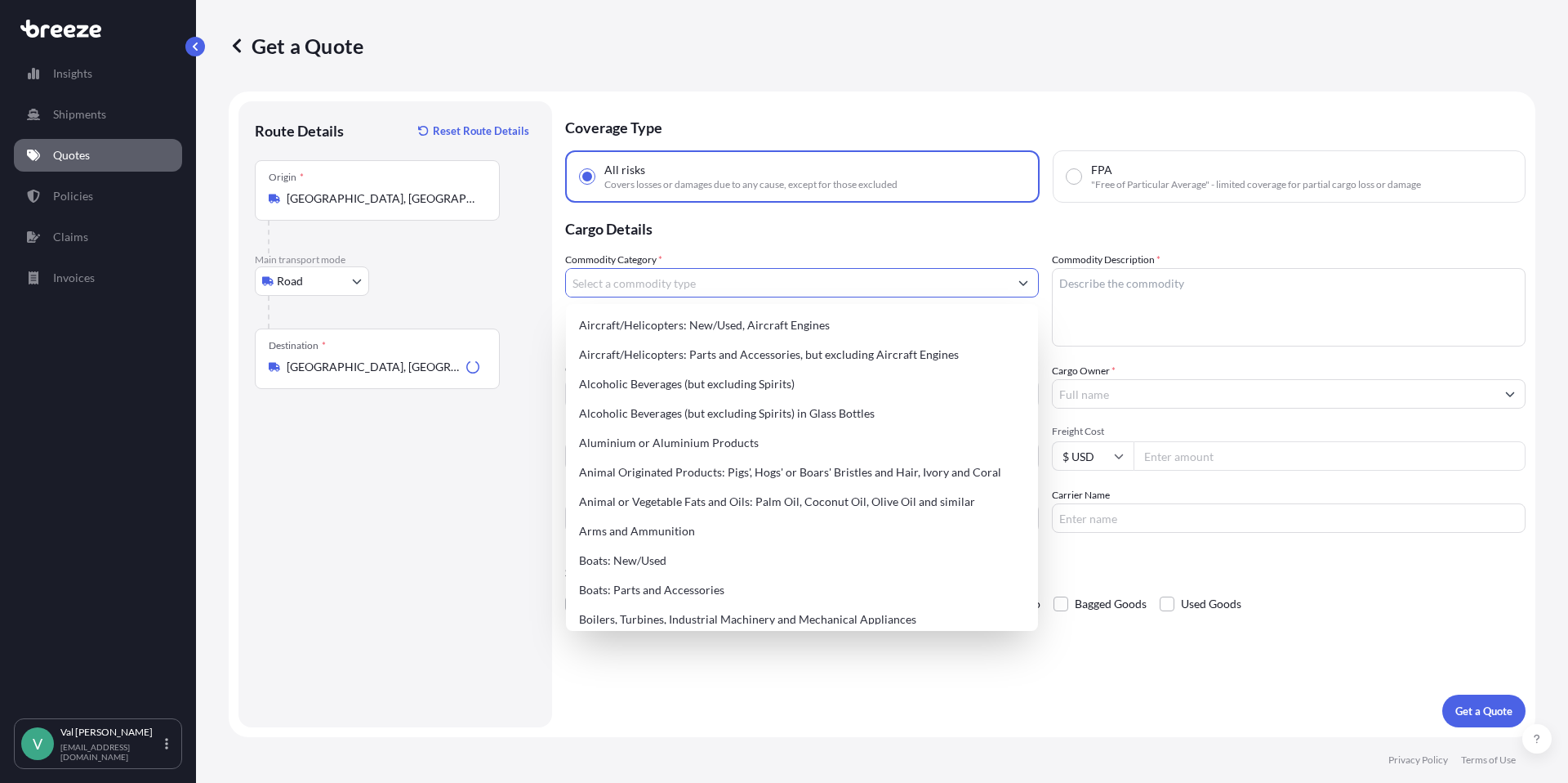
click at [624, 288] on input "Commodity Category *" at bounding box center [787, 282] width 443 height 30
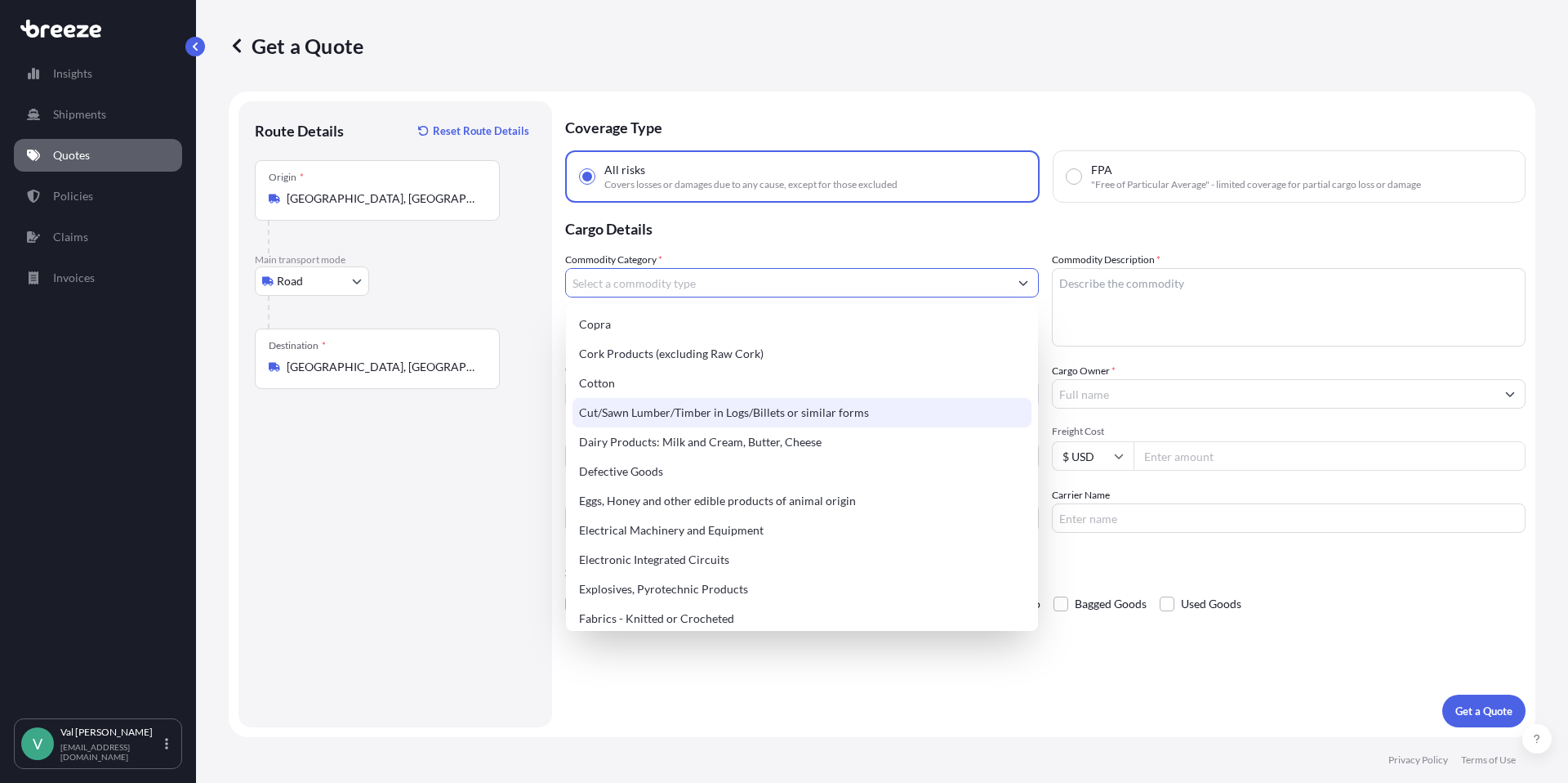
scroll to position [803, 0]
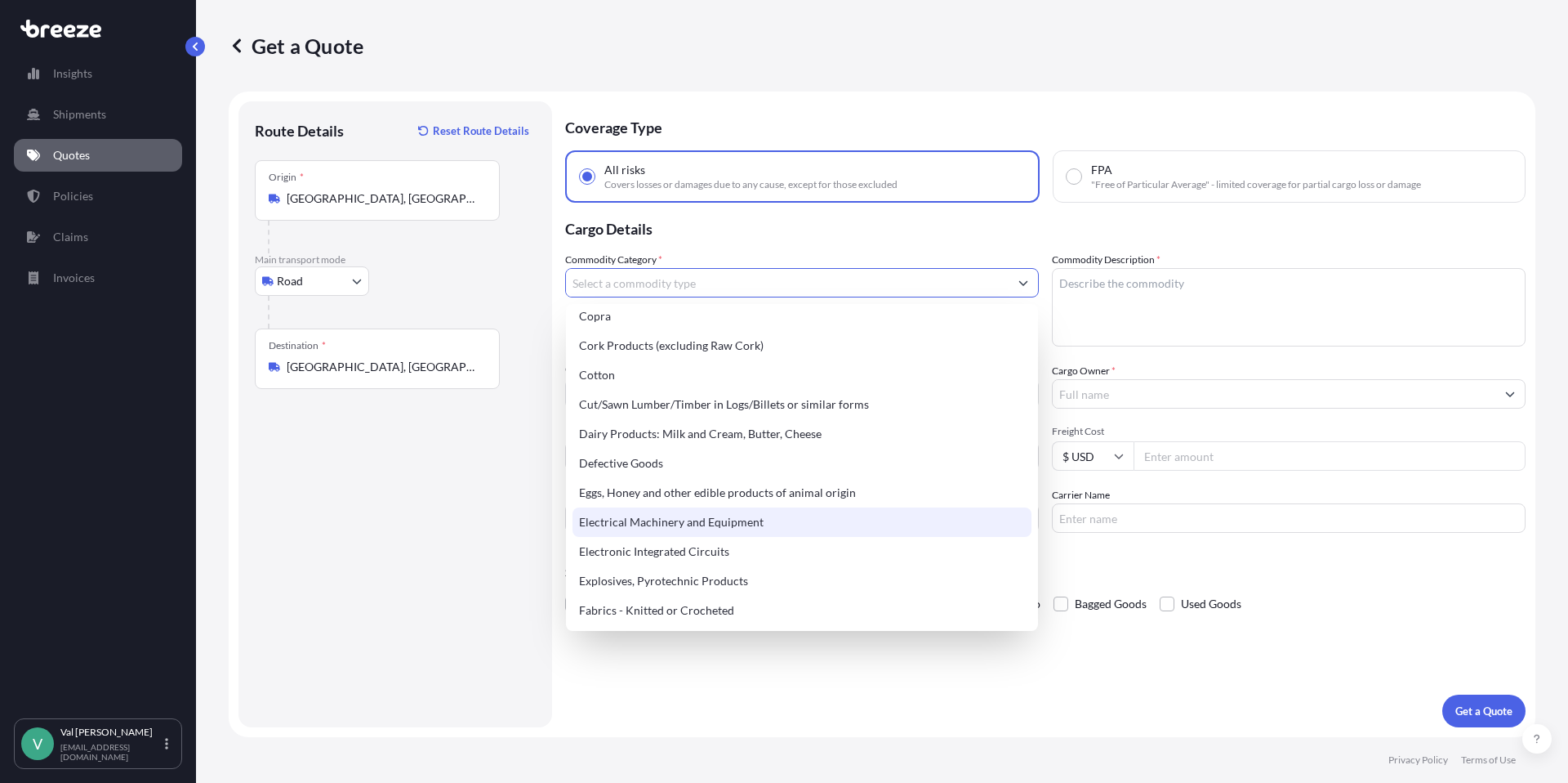
click at [693, 520] on div "Electrical Machinery and Equipment" at bounding box center [802, 522] width 459 height 30
type input "Electrical Machinery and Equipment"
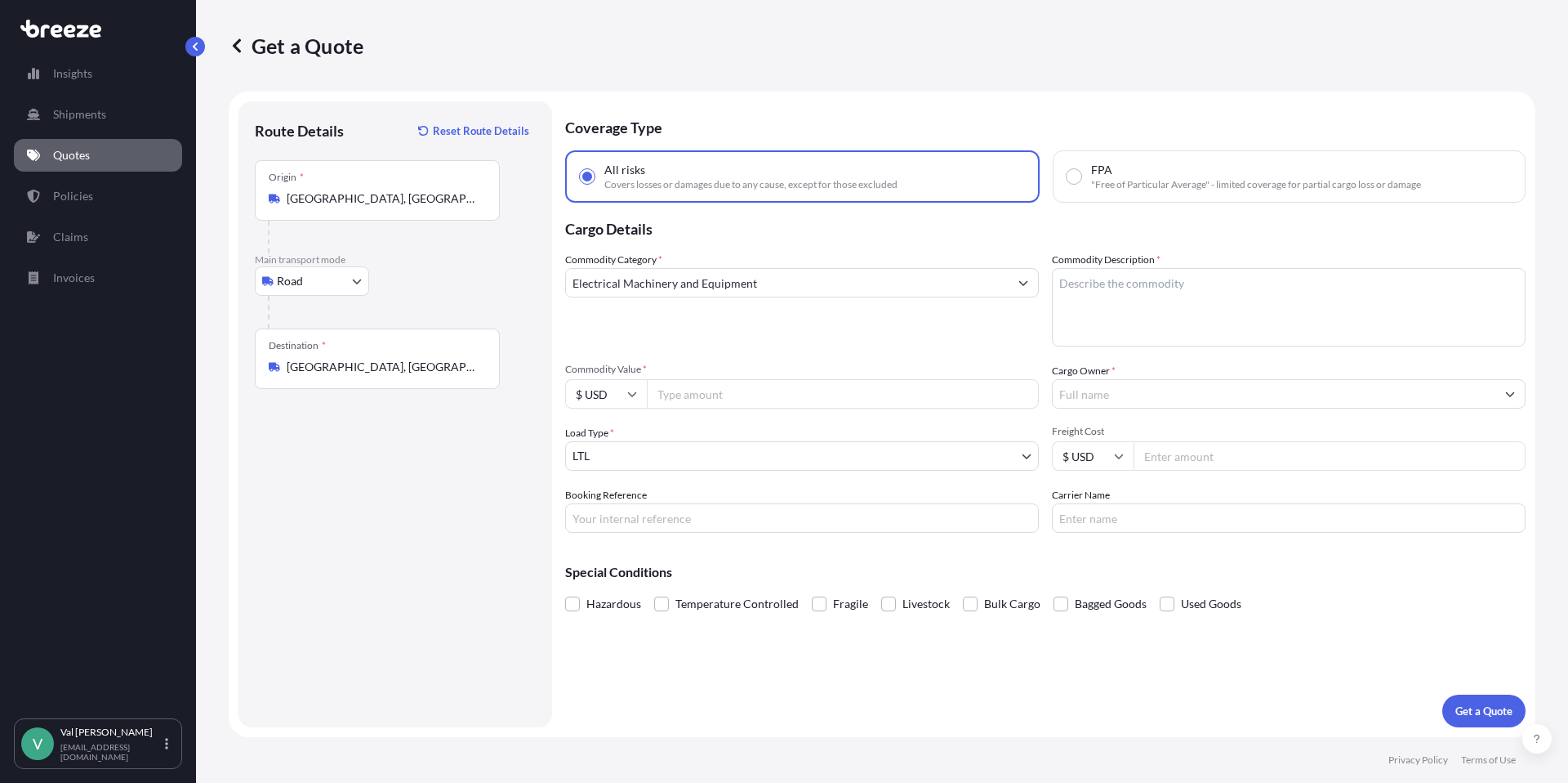
click at [686, 395] on input "Commodity Value *" at bounding box center [842, 394] width 392 height 30
type input "16000"
click at [699, 511] on input "Booking Reference" at bounding box center [802, 518] width 474 height 30
click at [735, 514] on input "HOT BOX TO SAN A" at bounding box center [802, 518] width 474 height 30
type input "HOT BOX"
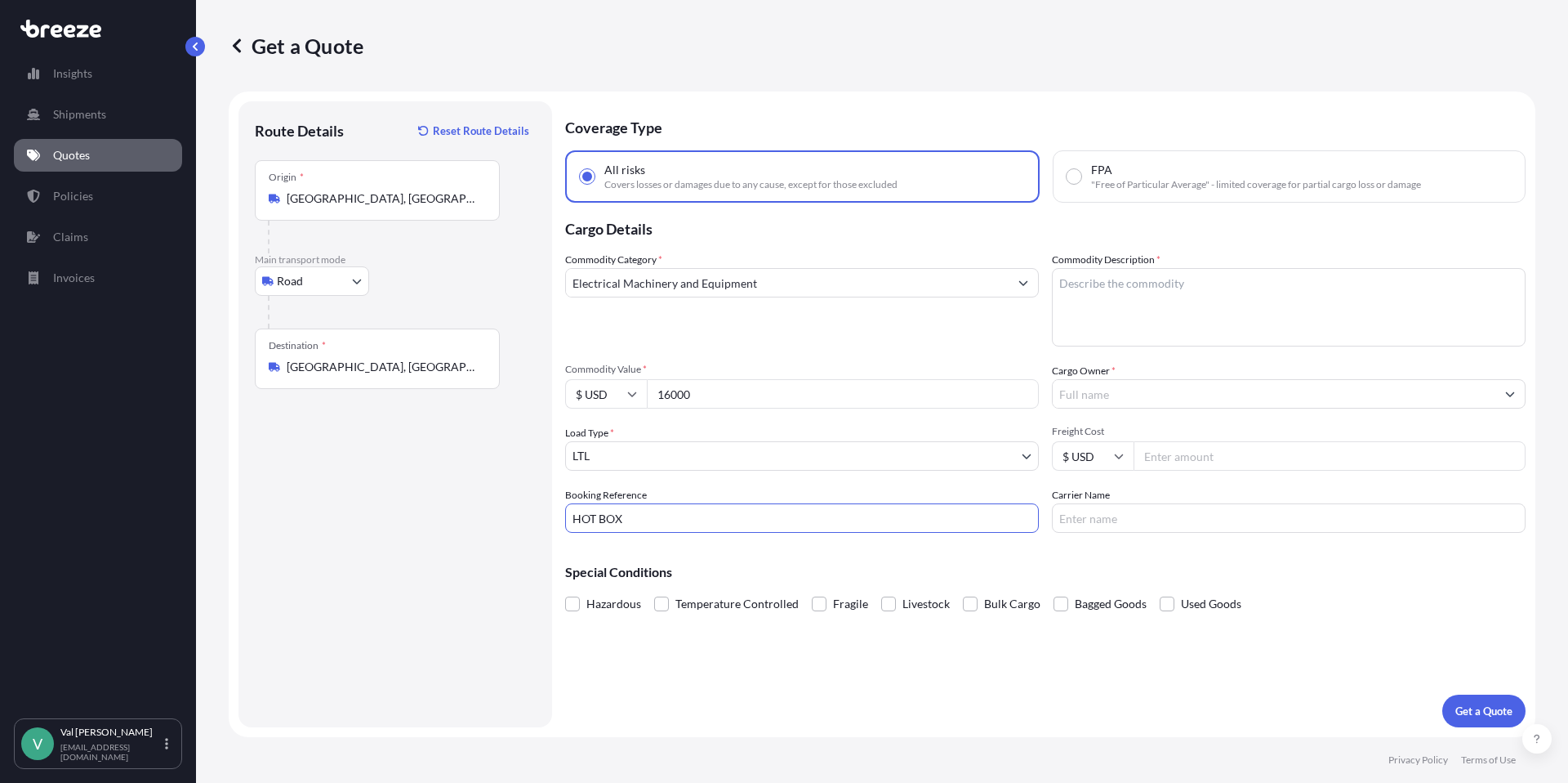
click at [1127, 290] on textarea "Commodity Description *" at bounding box center [1289, 306] width 474 height 78
type textarea "HEATED FOOD CABINET"
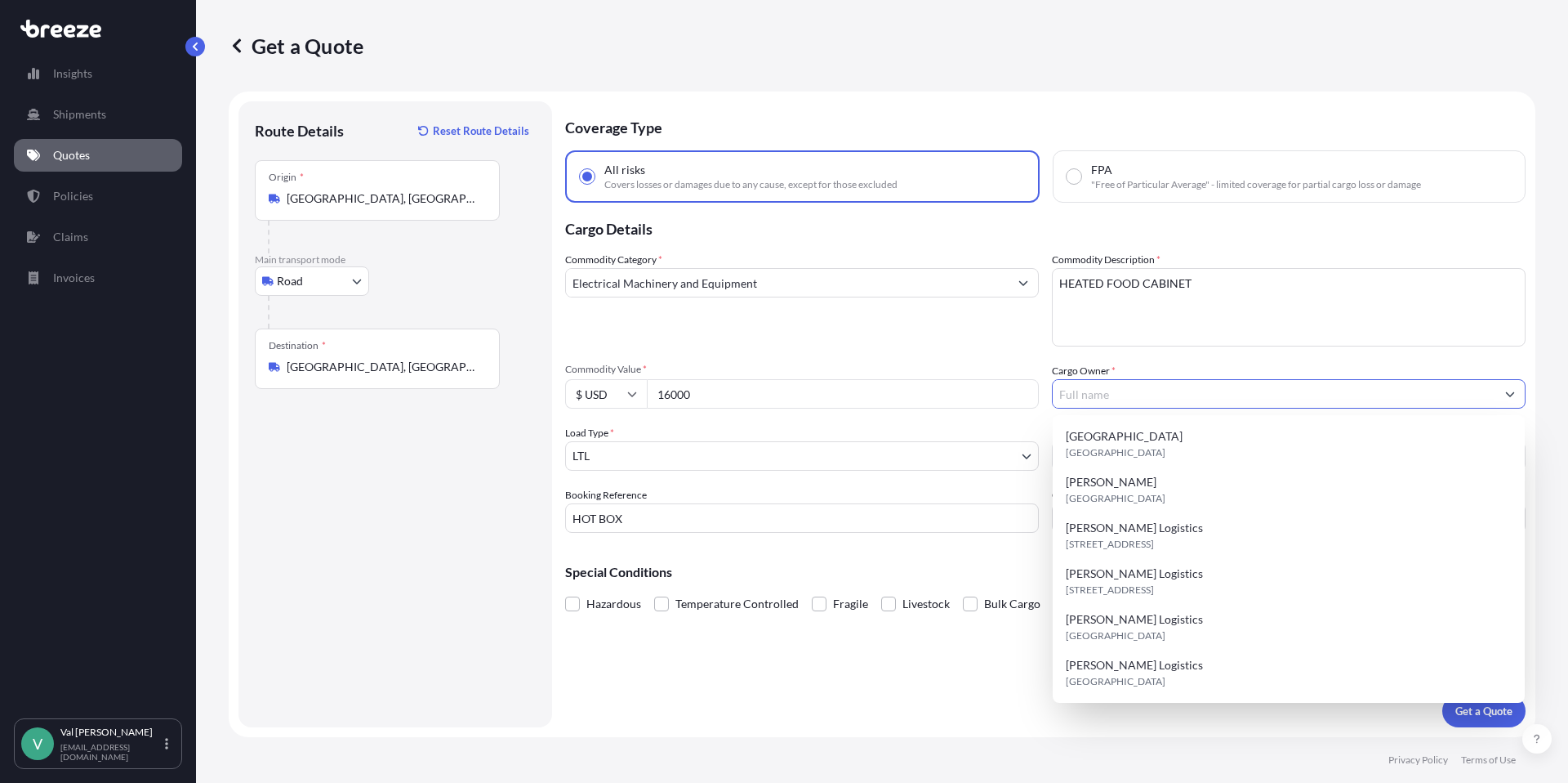
click at [1104, 399] on input "Cargo Owner *" at bounding box center [1274, 394] width 443 height 30
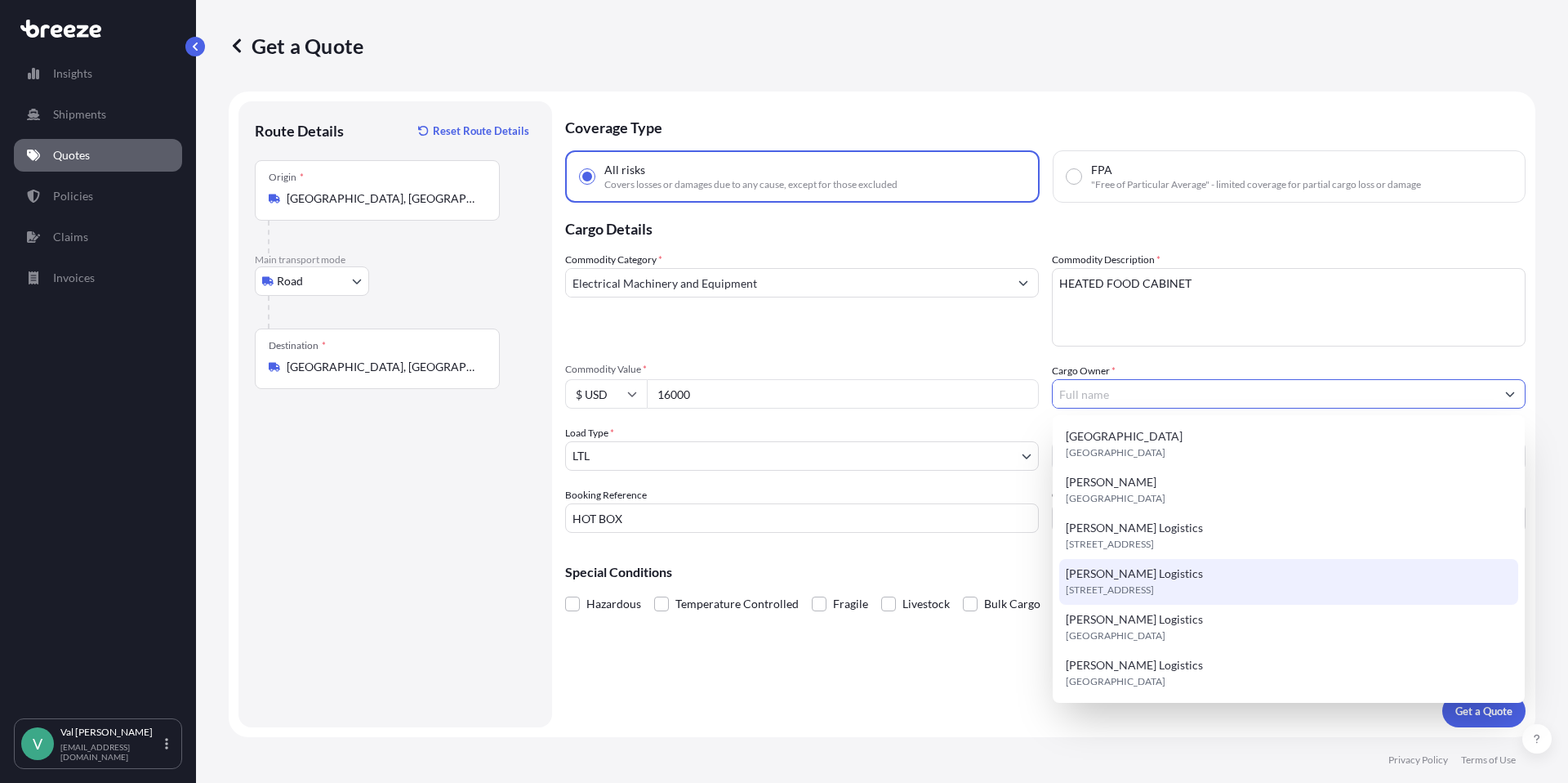
click at [1118, 580] on span "[PERSON_NAME] Logistics" at bounding box center [1134, 573] width 138 height 16
type input "[PERSON_NAME] Logistics"
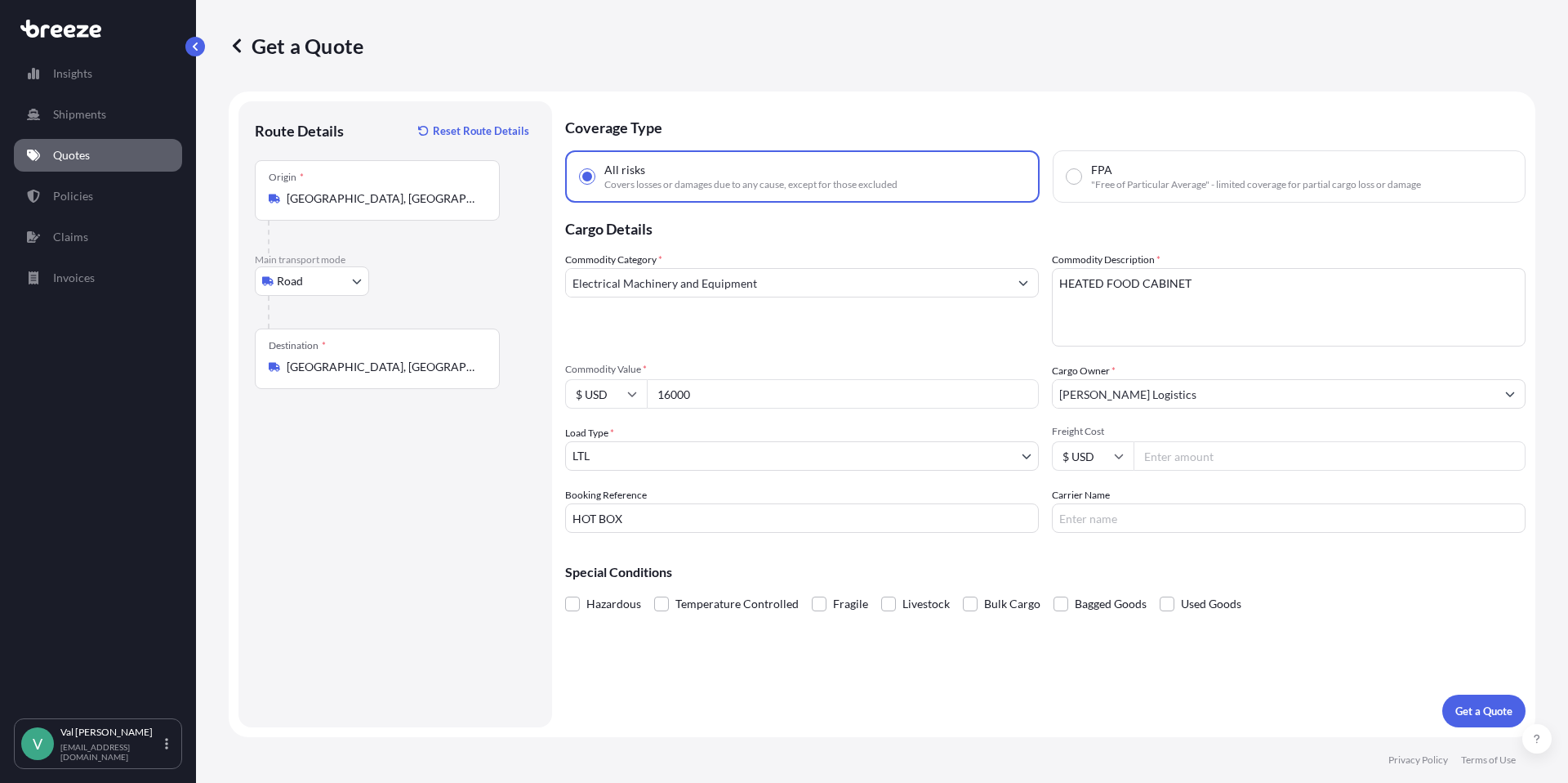
click at [1227, 457] on input "Freight Cost" at bounding box center [1329, 456] width 392 height 30
type input "477.16"
click at [1212, 526] on input "Carrier Name" at bounding box center [1289, 518] width 474 height 30
type input "TFORCE"
click at [1471, 709] on p "Get a Quote" at bounding box center [1483, 711] width 57 height 16
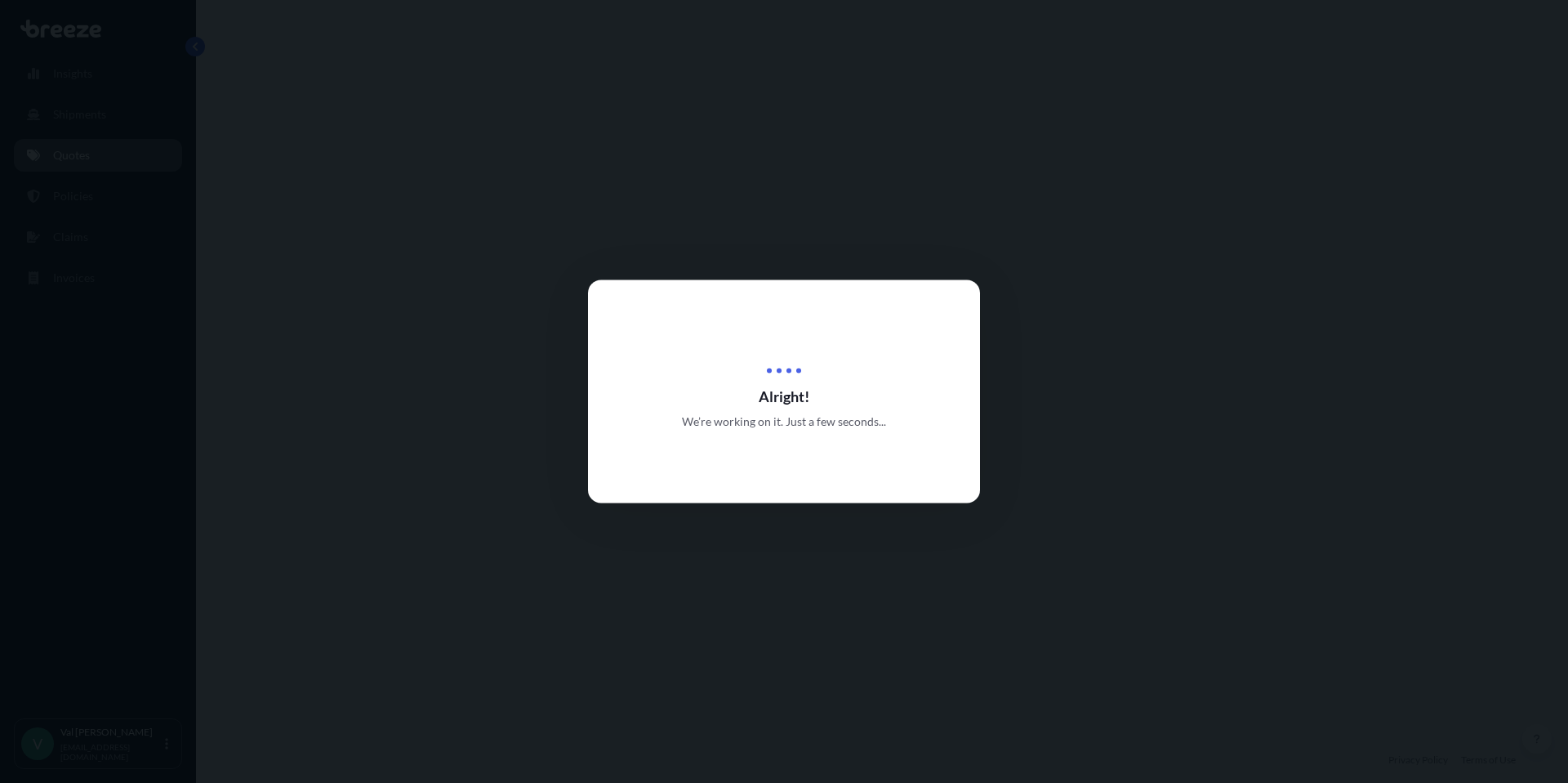
select select "Road"
select select "1"
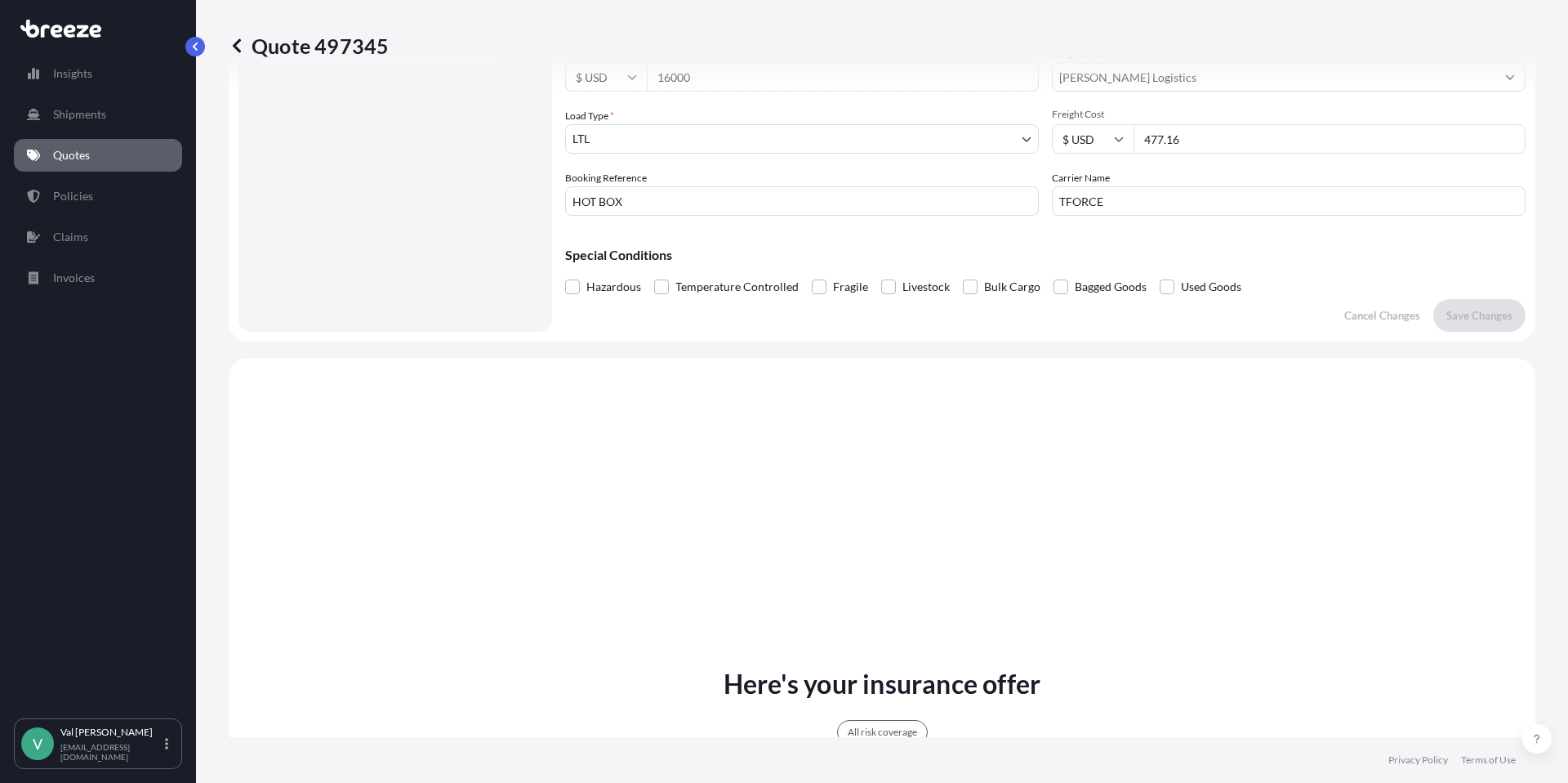
scroll to position [593, 0]
